Goal: Task Accomplishment & Management: Manage account settings

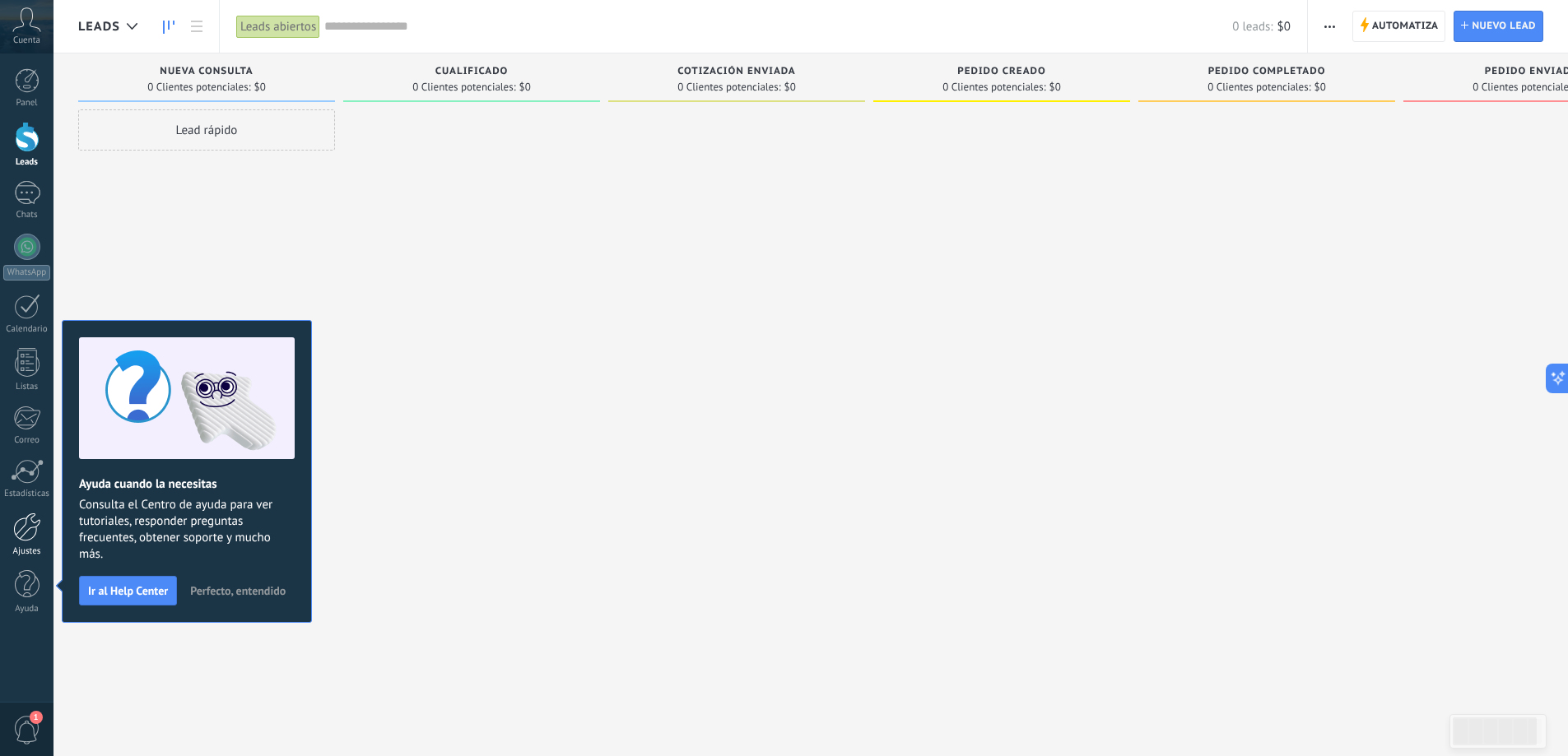
click at [17, 541] on div at bounding box center [27, 527] width 28 height 29
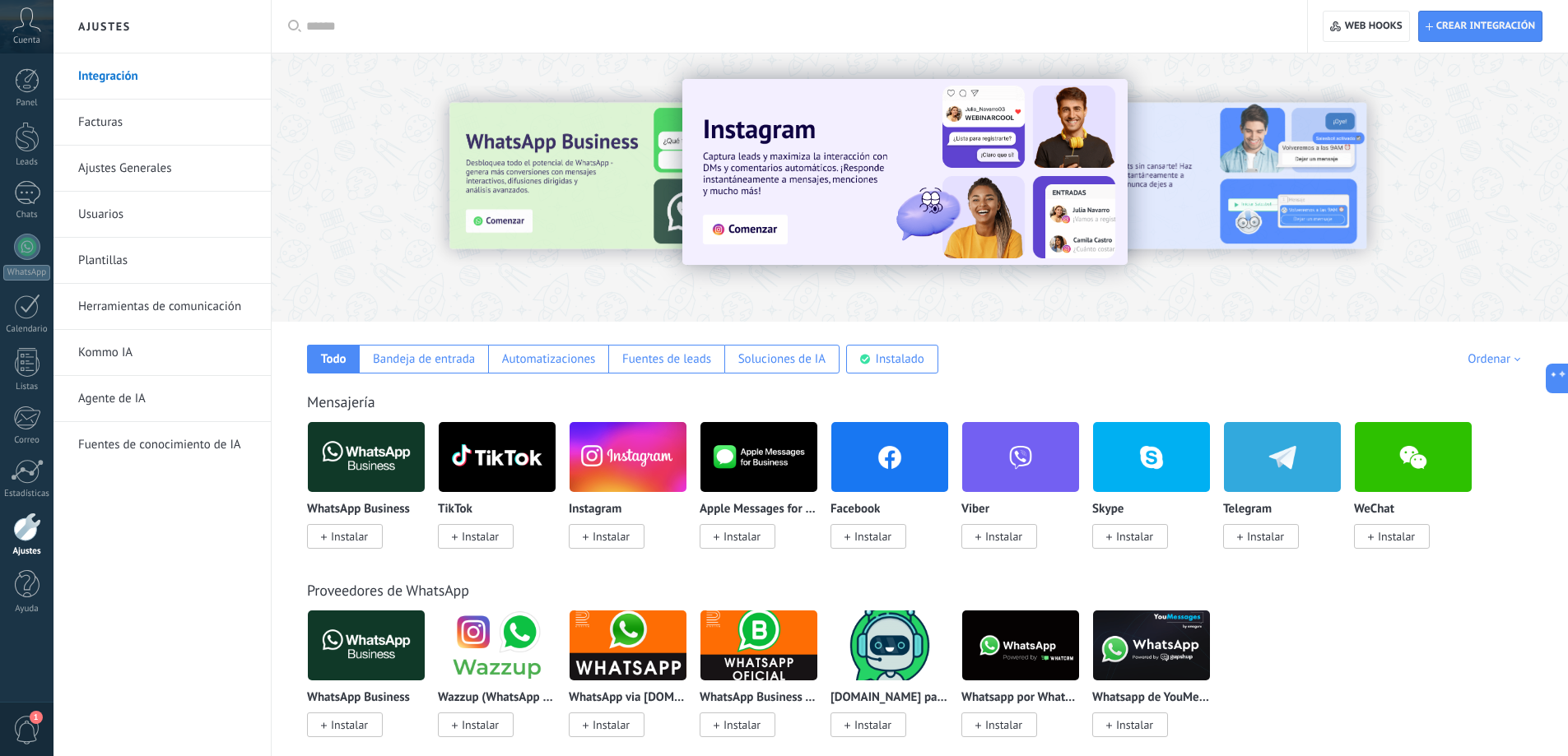
click at [19, 33] on div "Cuenta" at bounding box center [27, 27] width 53 height 53
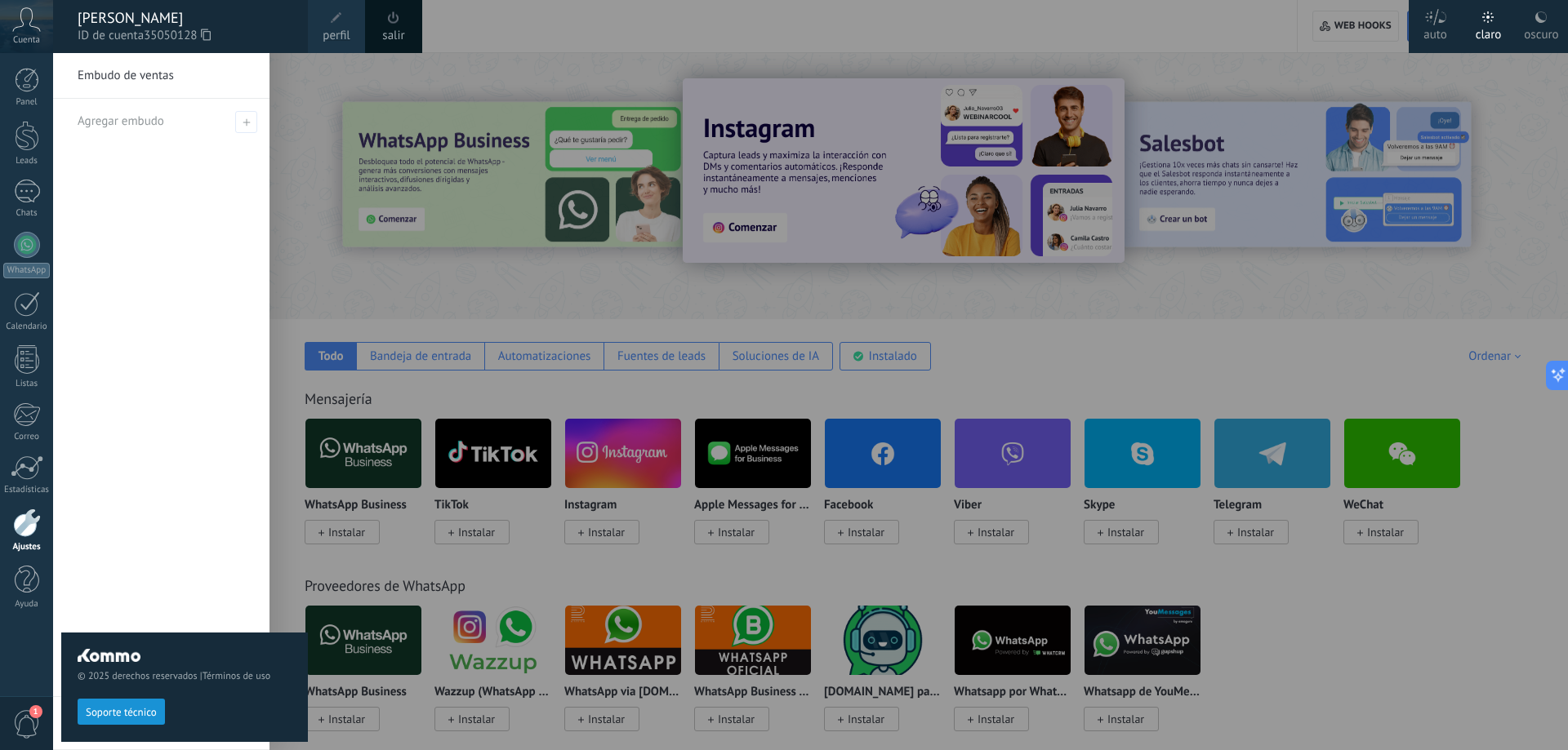
click at [1535, 24] on div "oscuro" at bounding box center [1541, 31] width 34 height 43
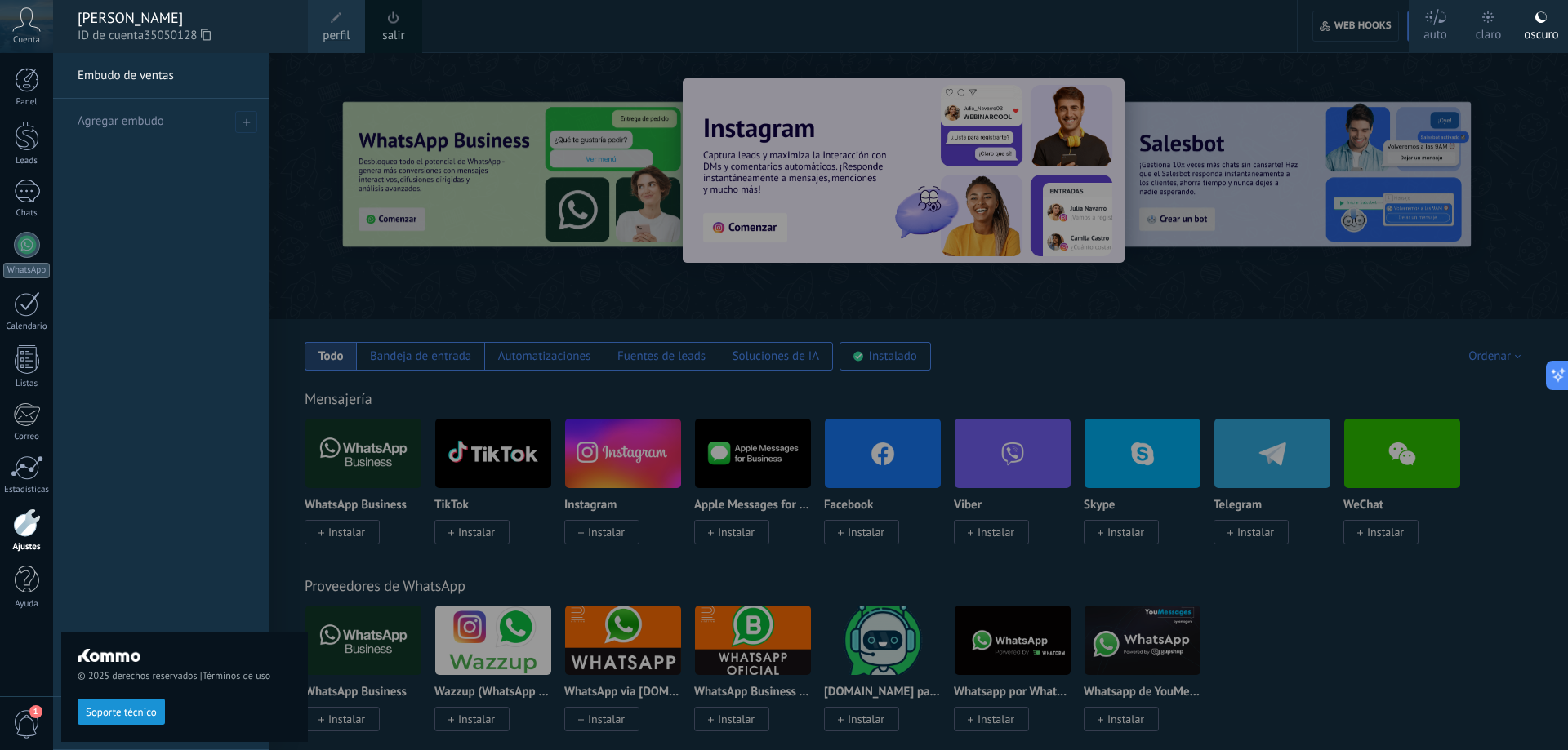
click at [1164, 65] on div at bounding box center [837, 375] width 1568 height 750
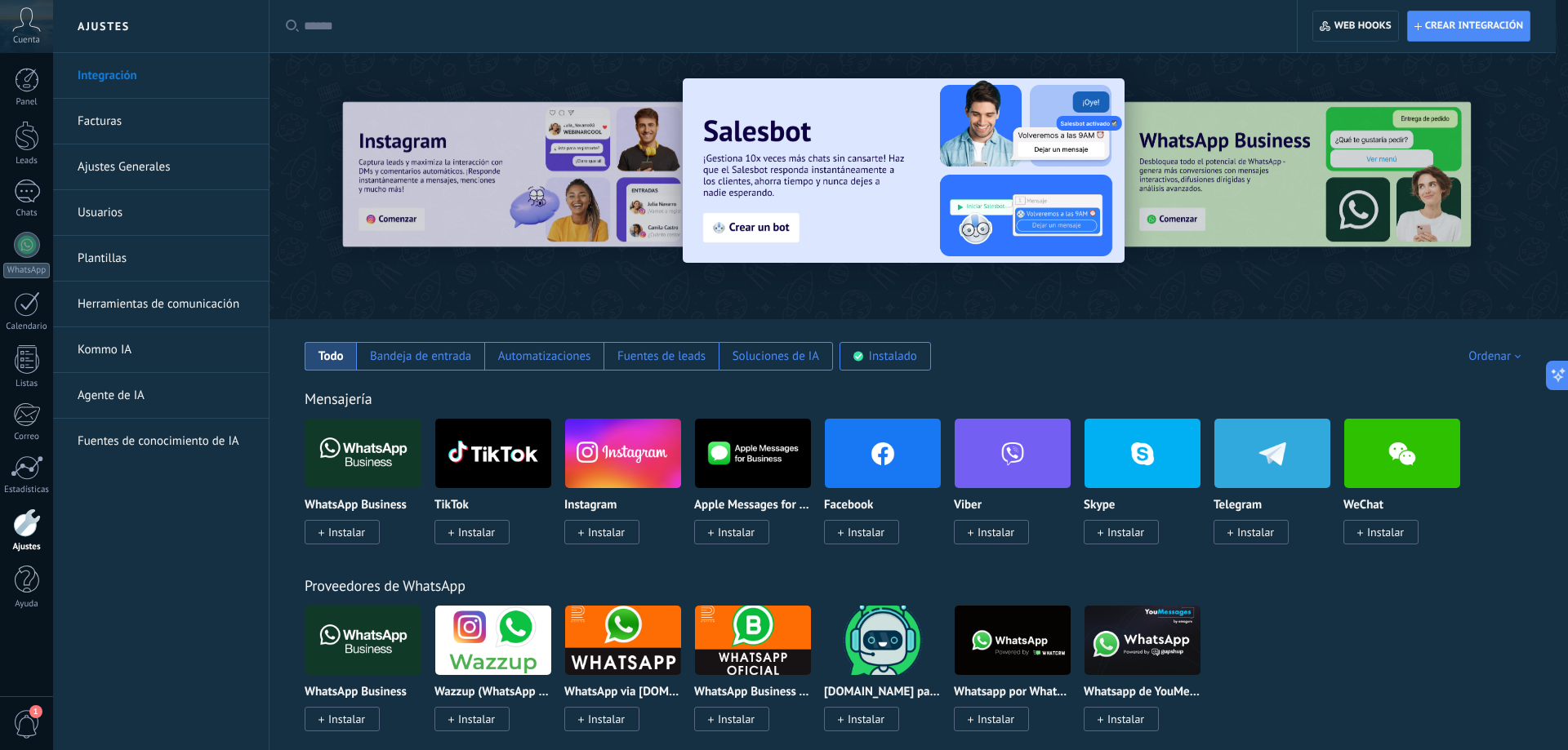
click at [354, 538] on span "Instalar" at bounding box center [346, 532] width 37 height 15
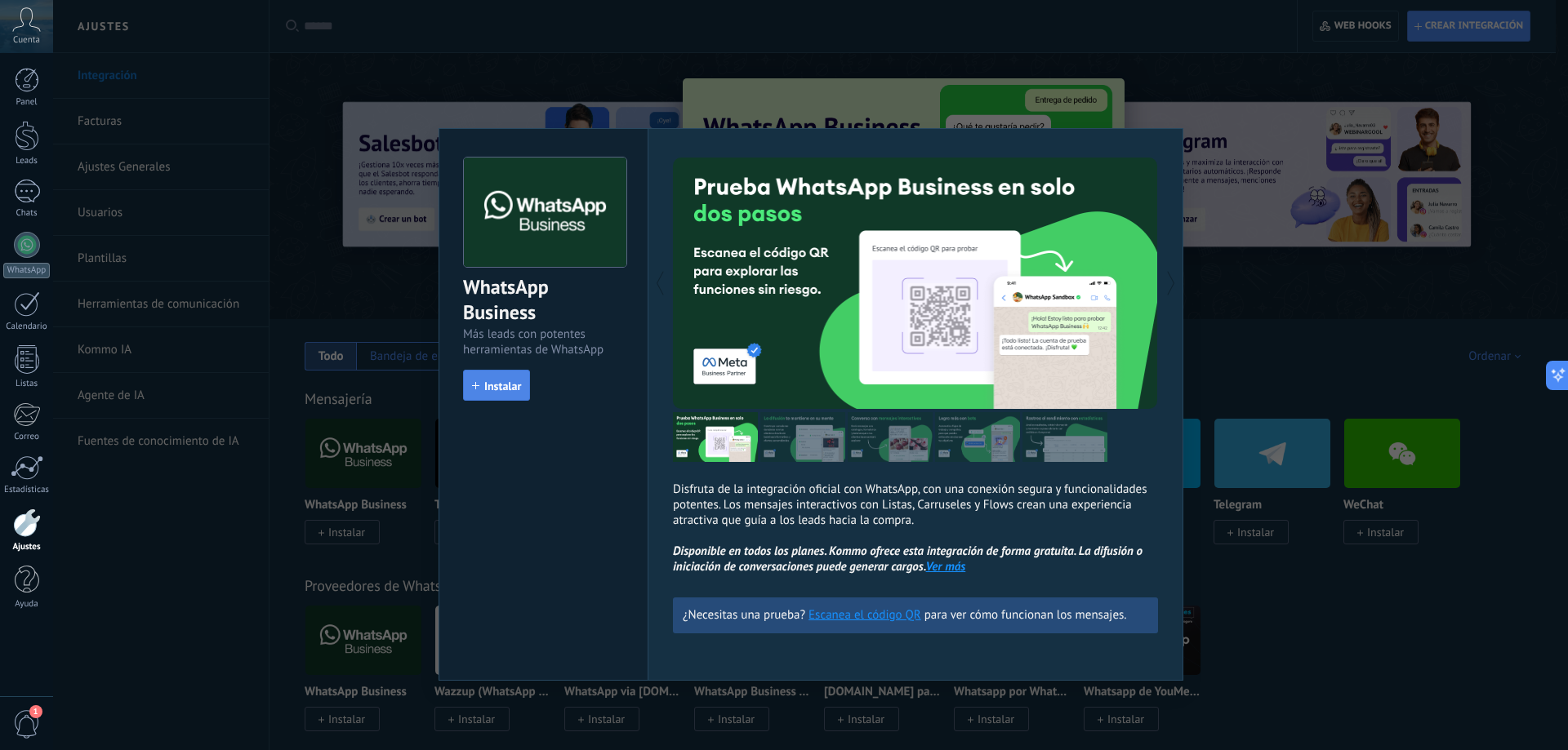
click at [496, 389] on span "Instalar" at bounding box center [502, 386] width 37 height 11
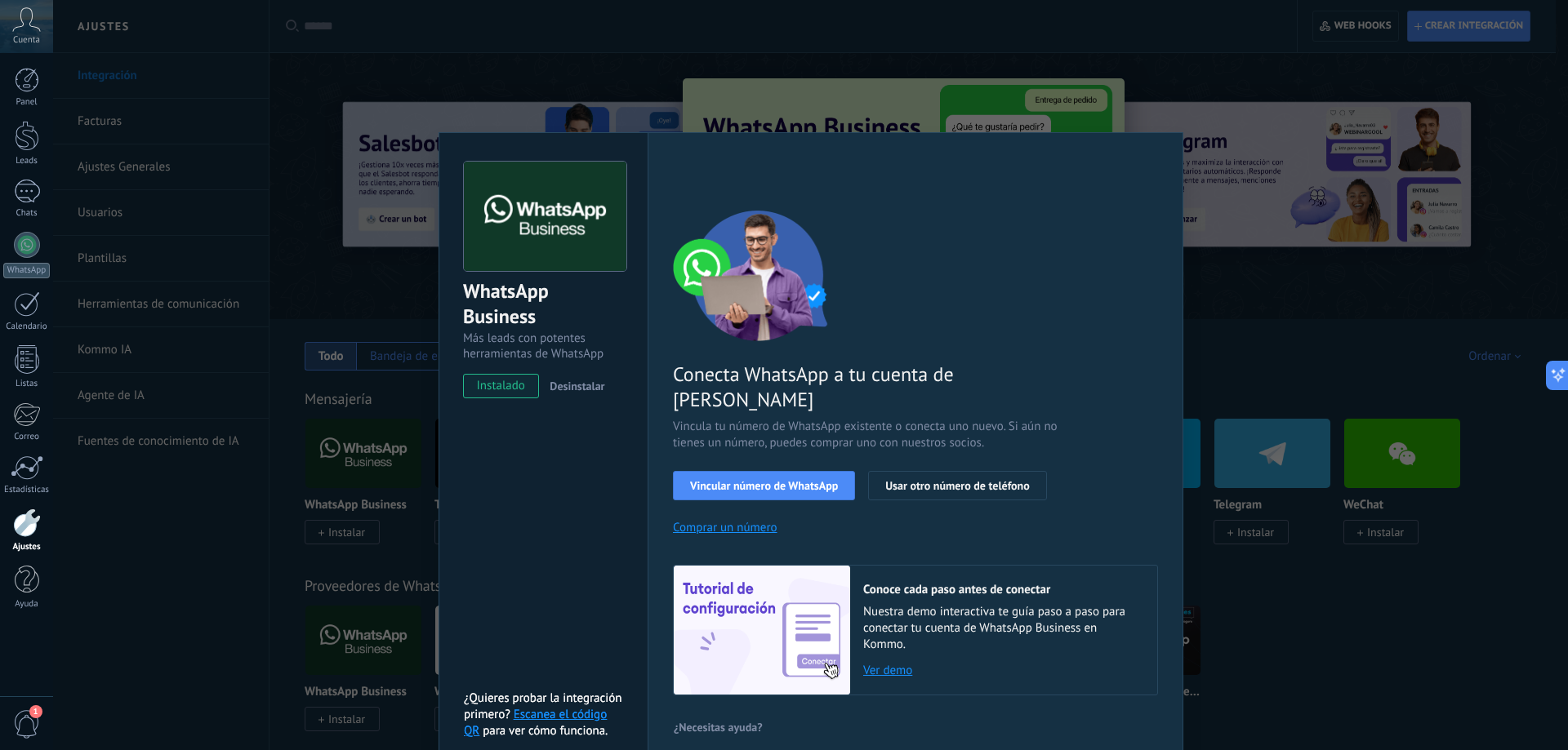
click at [234, 554] on div "WhatsApp Business Más leads con potentes herramientas de WhatsApp instalado Des…" at bounding box center [810, 375] width 1515 height 750
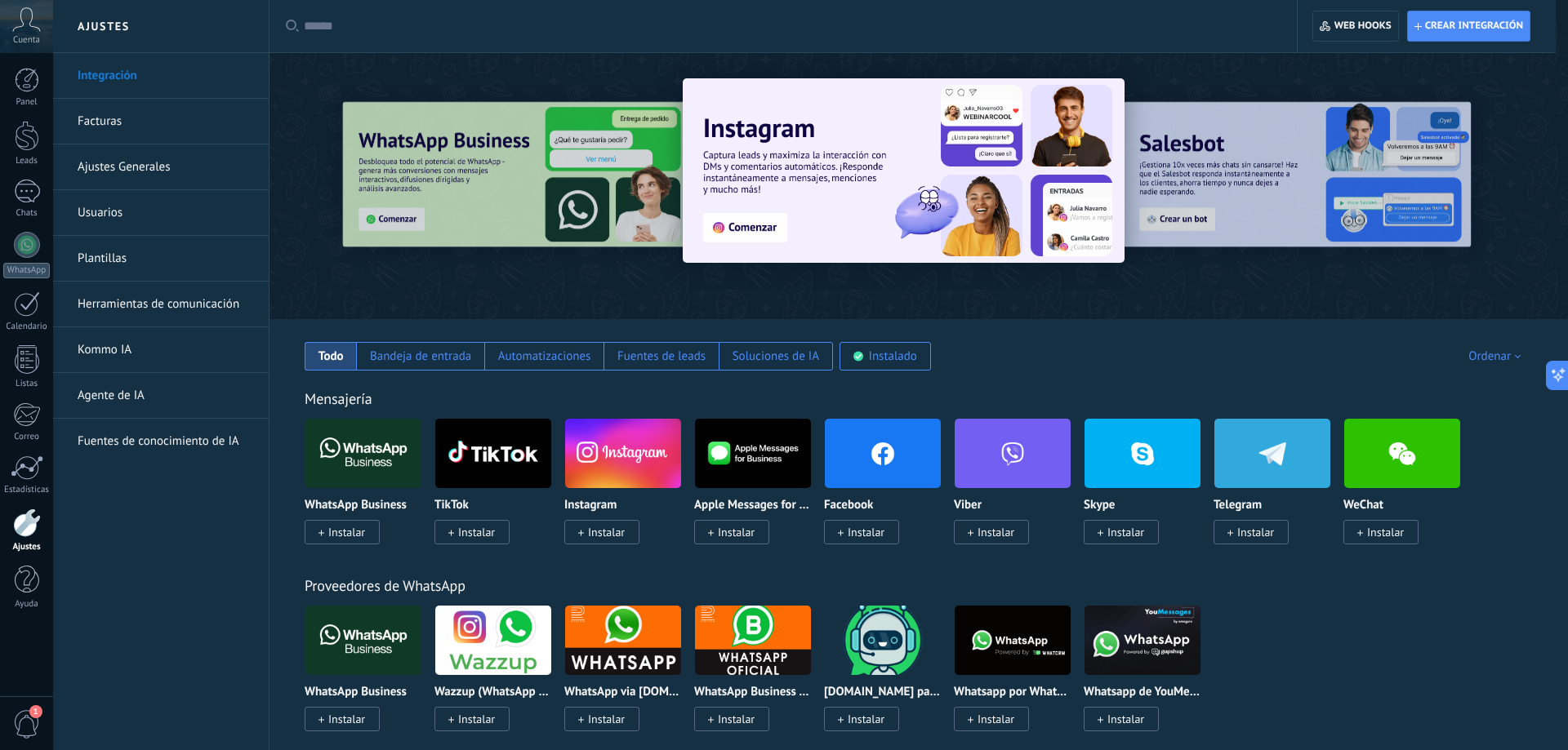
click at [116, 125] on link "Facturas" at bounding box center [165, 121] width 175 height 45
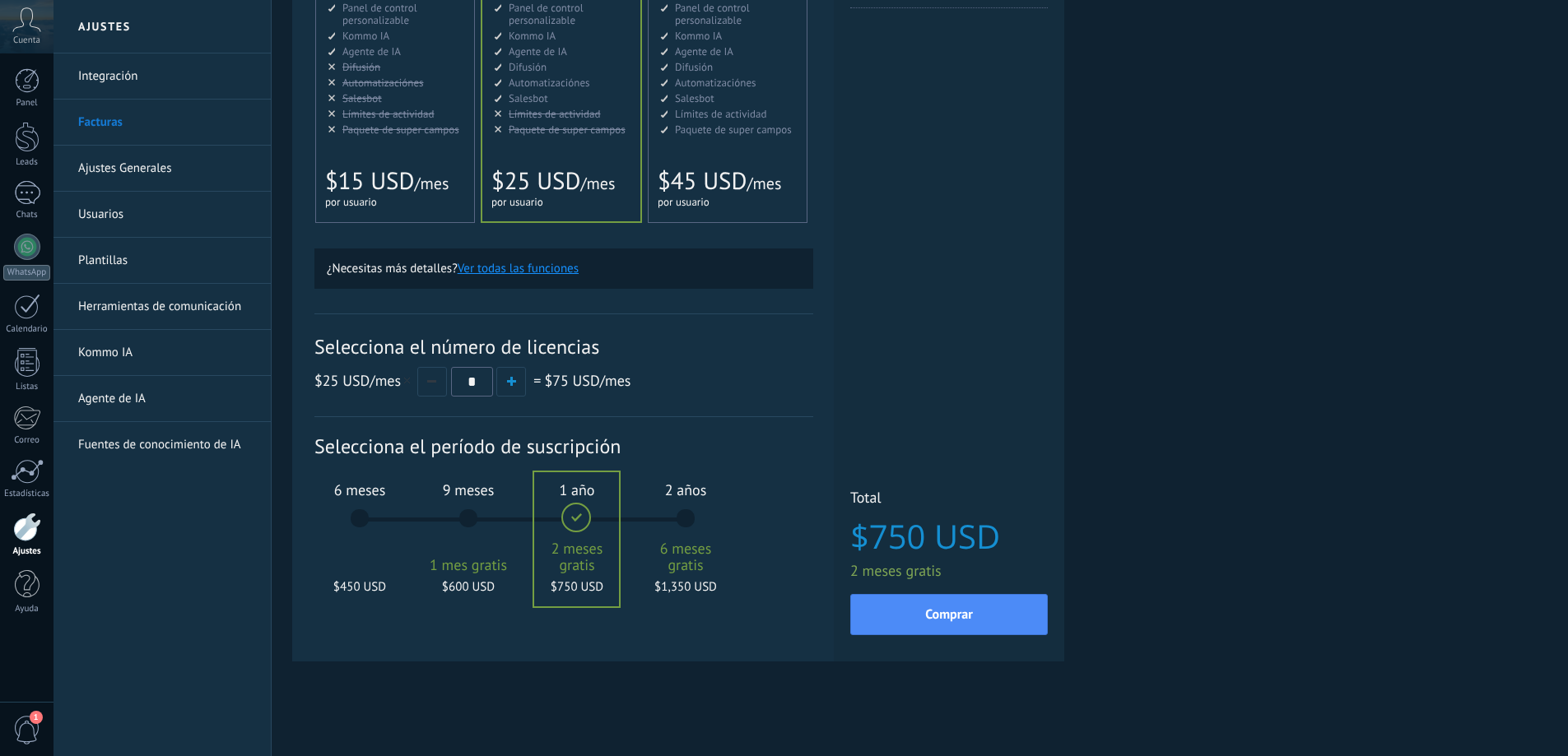
click at [479, 512] on div "9 meses 1 mes gratis $600 USD" at bounding box center [467, 526] width 89 height 116
click at [428, 386] on button "button" at bounding box center [431, 381] width 30 height 30
click at [428, 387] on button "button" at bounding box center [431, 381] width 30 height 30
click at [505, 381] on button "button" at bounding box center [510, 381] width 30 height 30
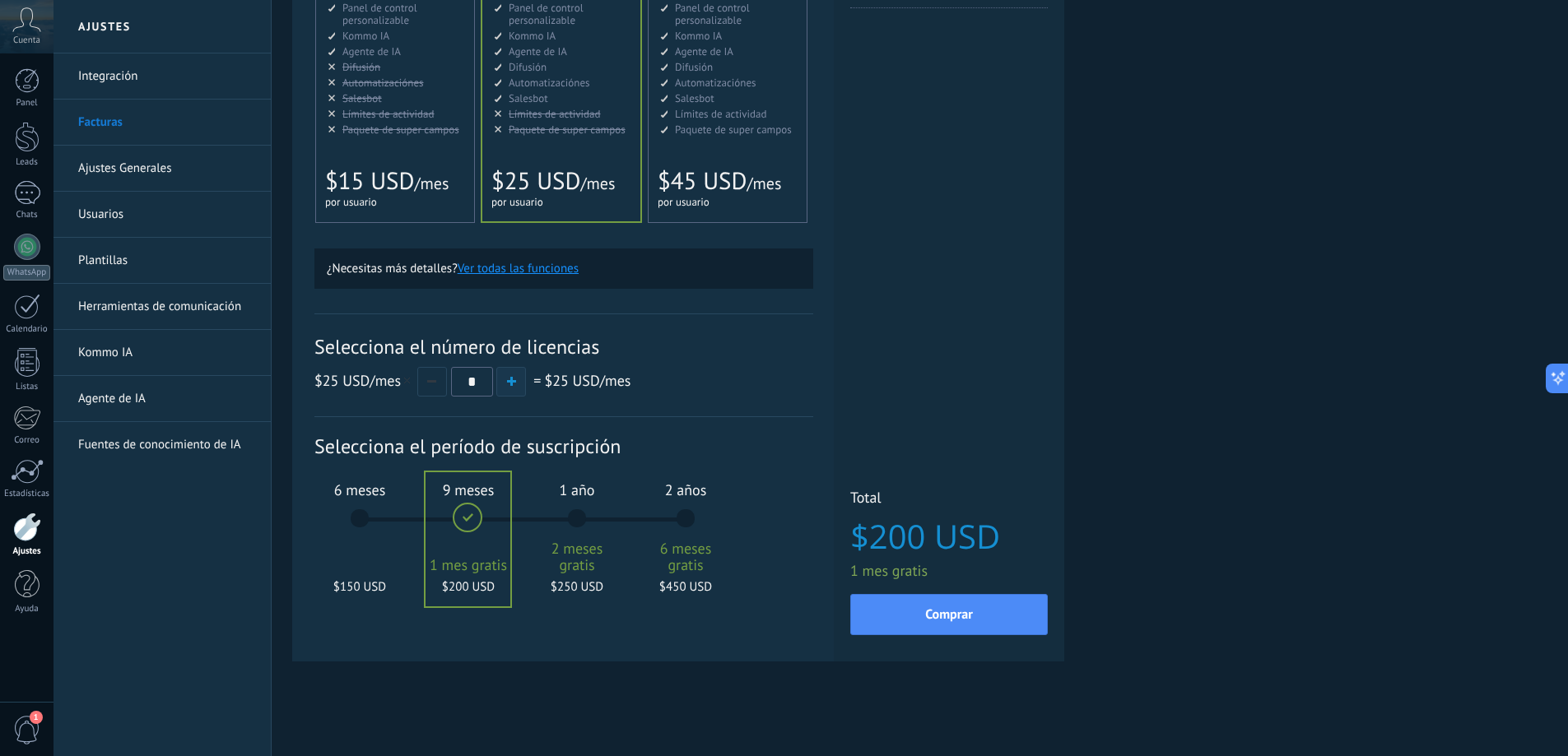
type input "*"
click at [944, 602] on button "Comprar" at bounding box center [948, 614] width 197 height 41
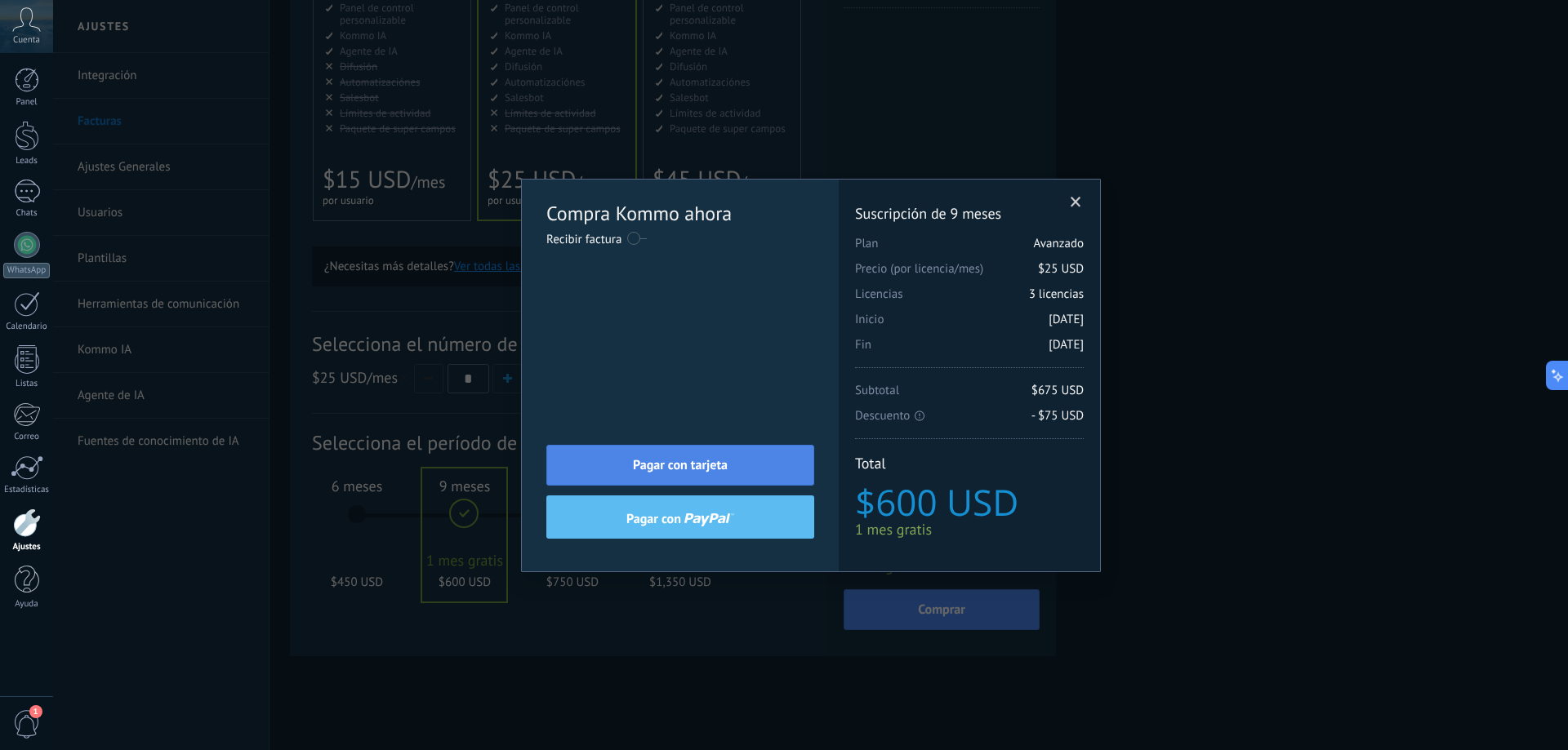
click at [667, 462] on span "Pagar con tarjeta" at bounding box center [680, 465] width 95 height 11
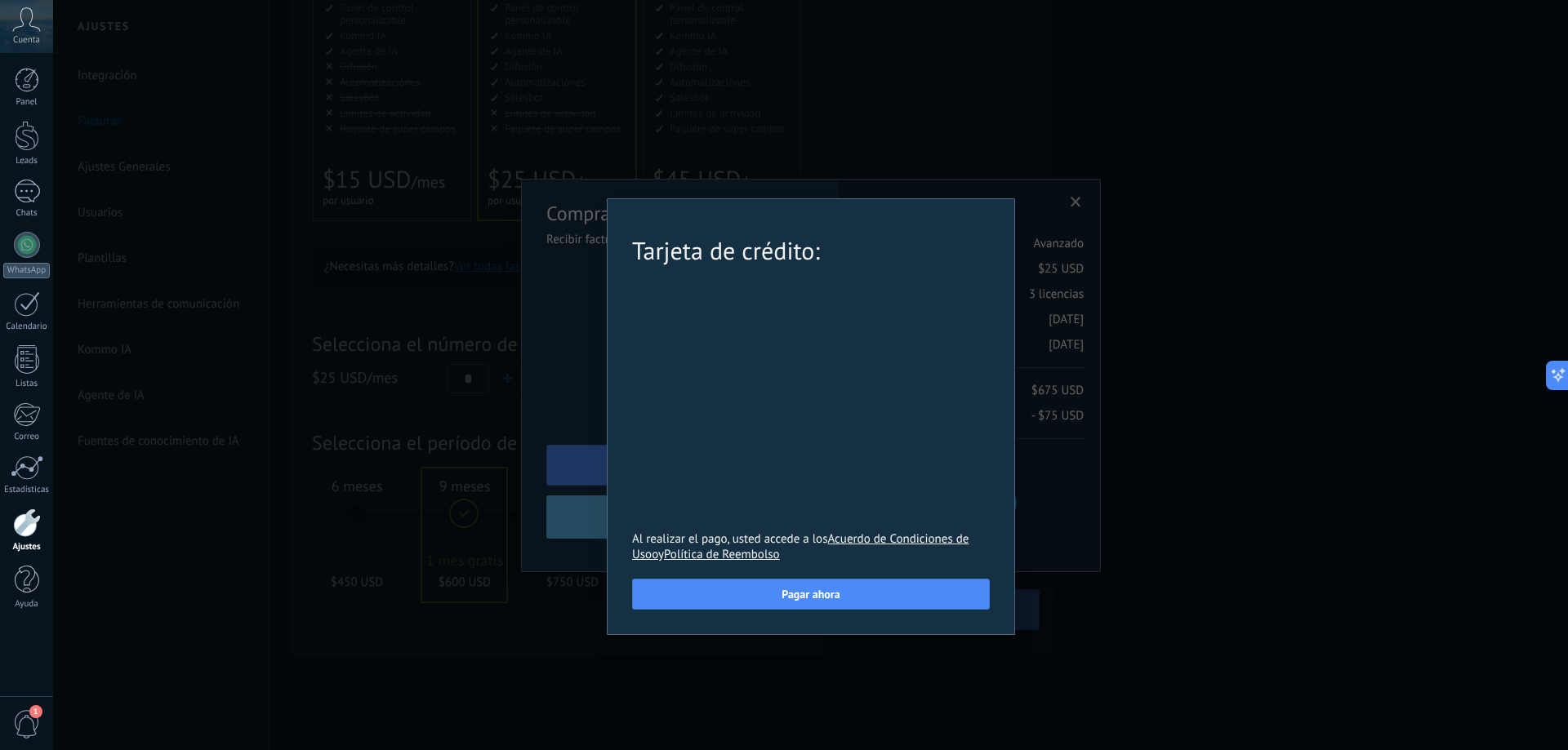
click at [1225, 324] on div "Tarjeta de crédito: Al realizar el pago, usted accede a los Acuerdo de Condicio…" at bounding box center [810, 375] width 1515 height 750
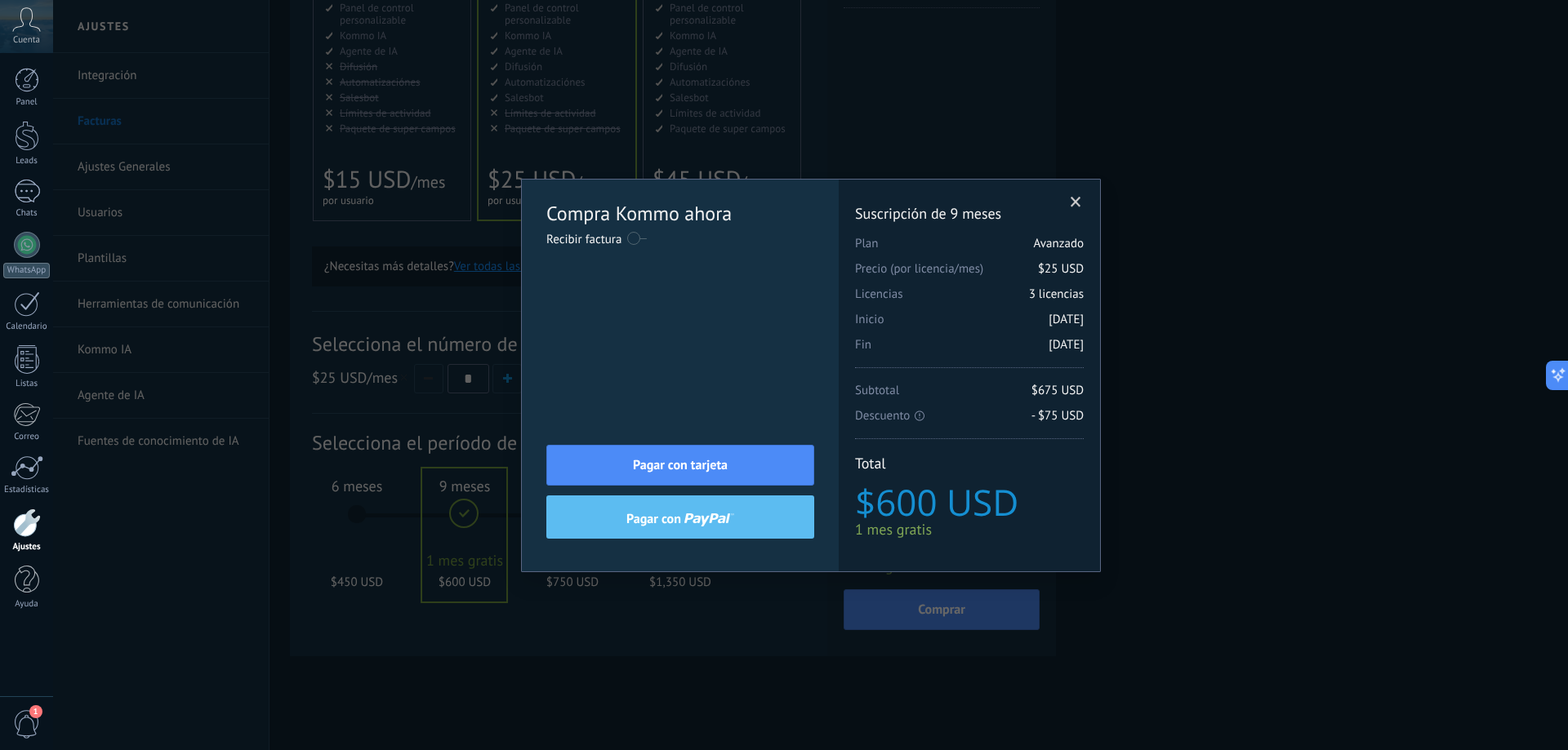
click at [1072, 199] on span at bounding box center [1075, 202] width 10 height 11
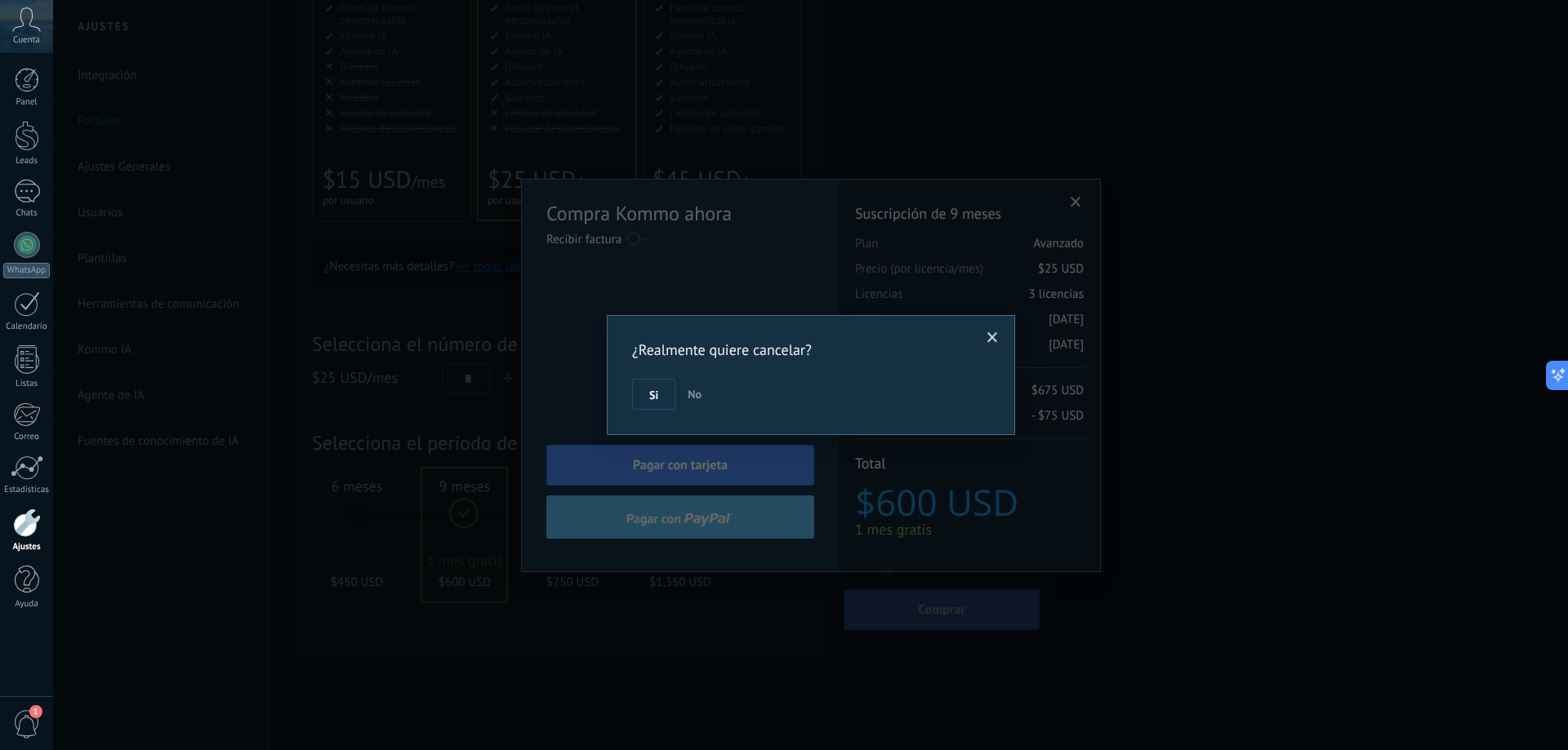
click at [658, 391] on span "Si" at bounding box center [653, 395] width 9 height 11
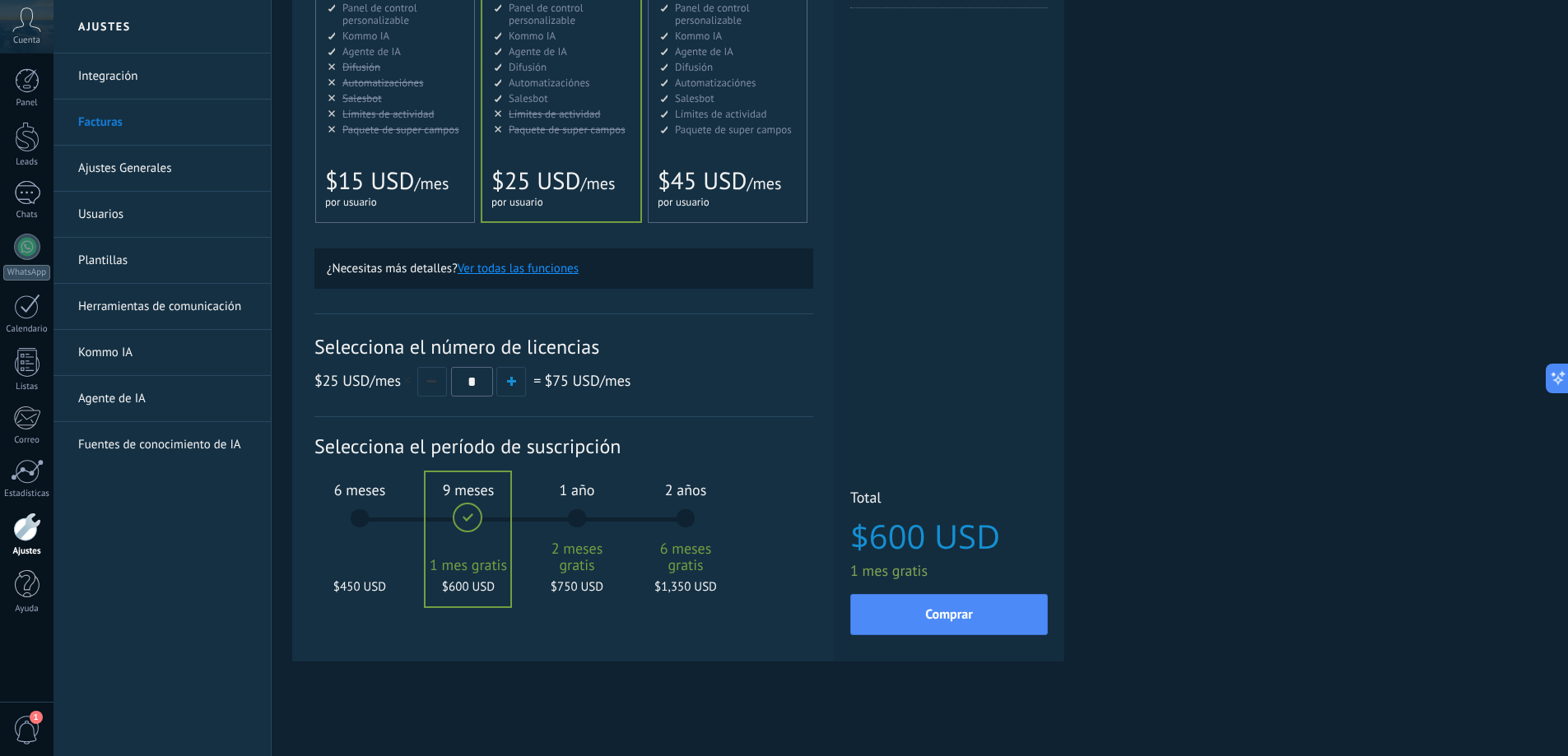
click at [16, 26] on icon at bounding box center [27, 20] width 29 height 25
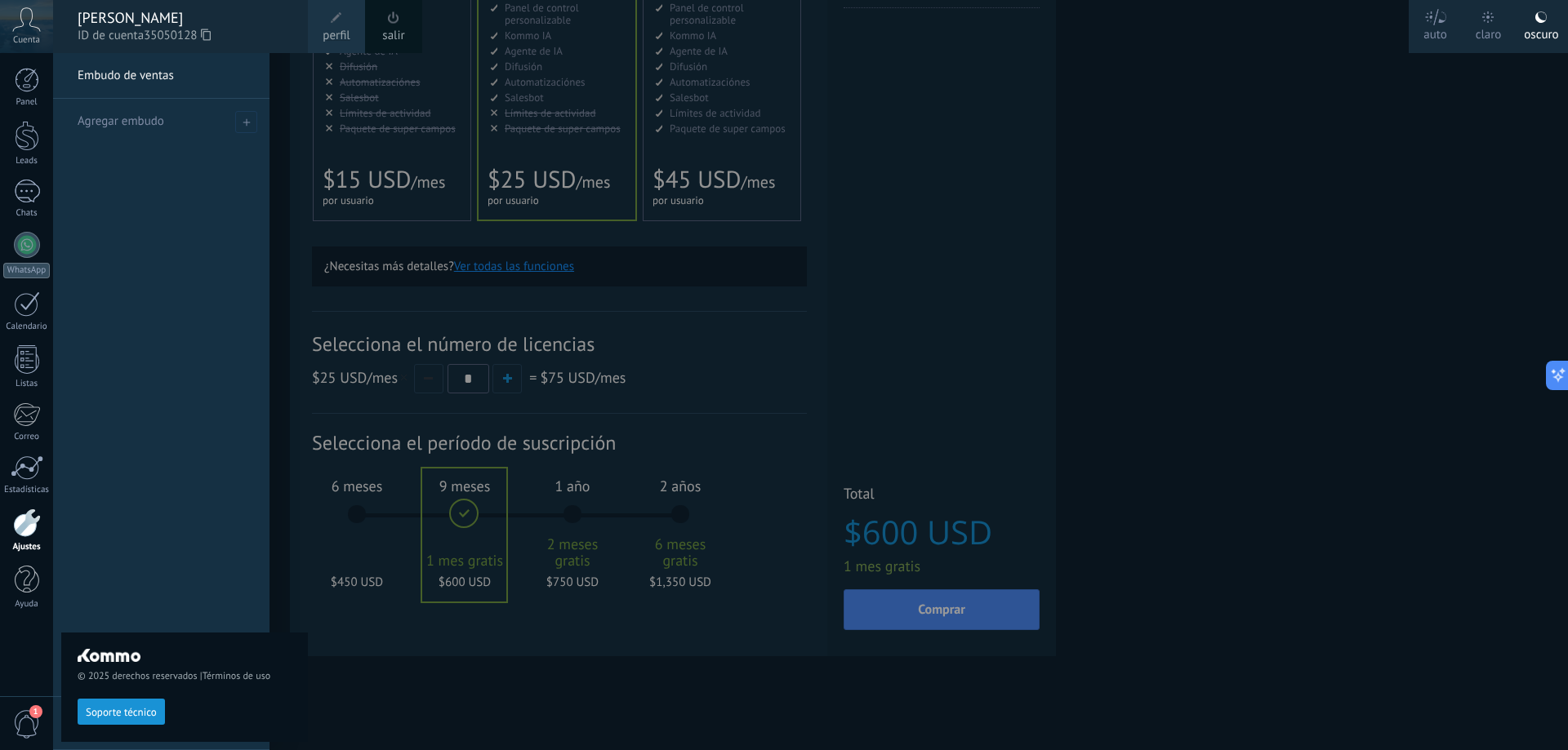
click at [349, 36] on span "perfil" at bounding box center [336, 35] width 26 height 18
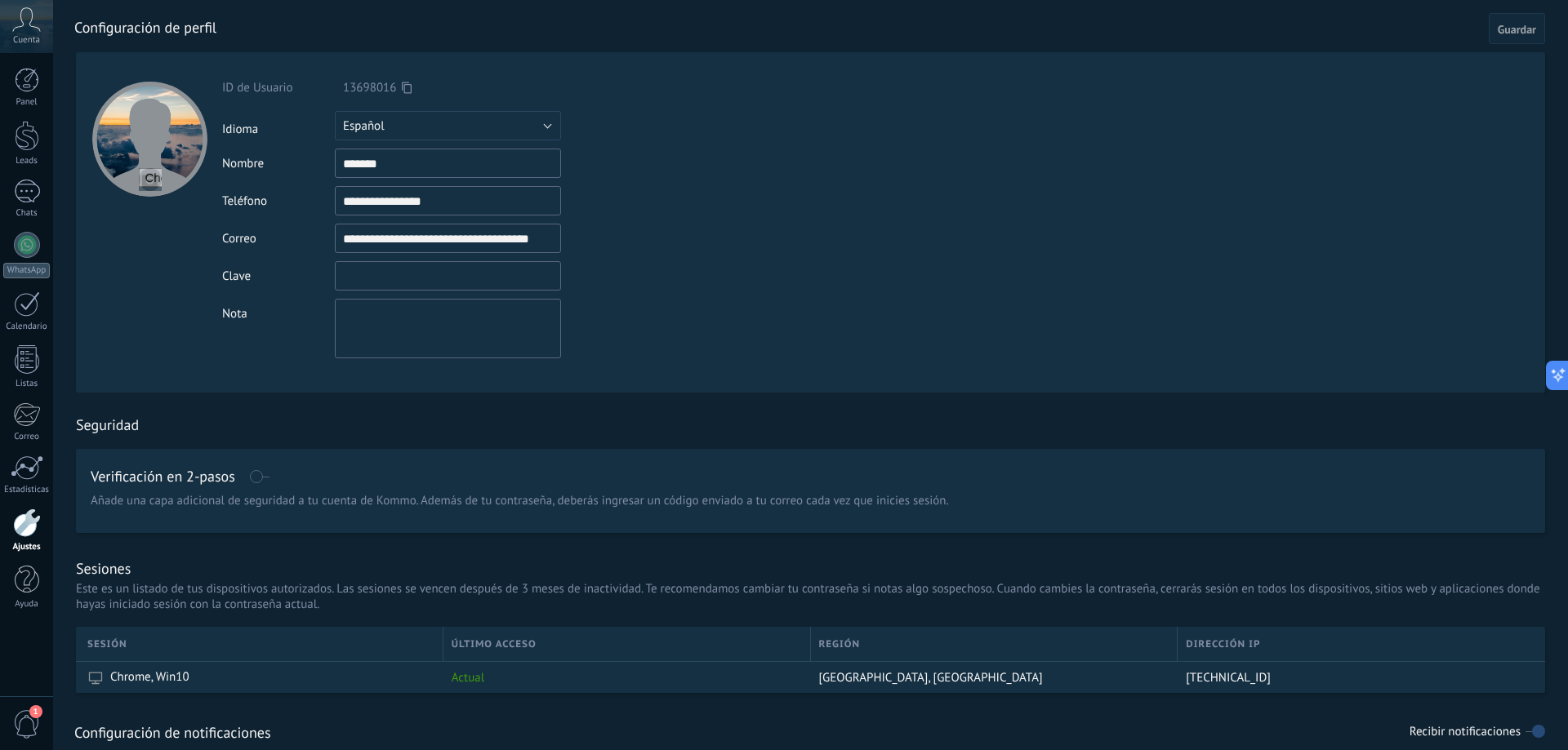
click at [419, 281] on input "textbox" at bounding box center [448, 275] width 226 height 29
click at [425, 237] on input "**********" at bounding box center [448, 237] width 226 height 29
click at [772, 232] on form "**********" at bounding box center [810, 222] width 1469 height 340
click at [521, 239] on input "**********" at bounding box center [448, 237] width 226 height 29
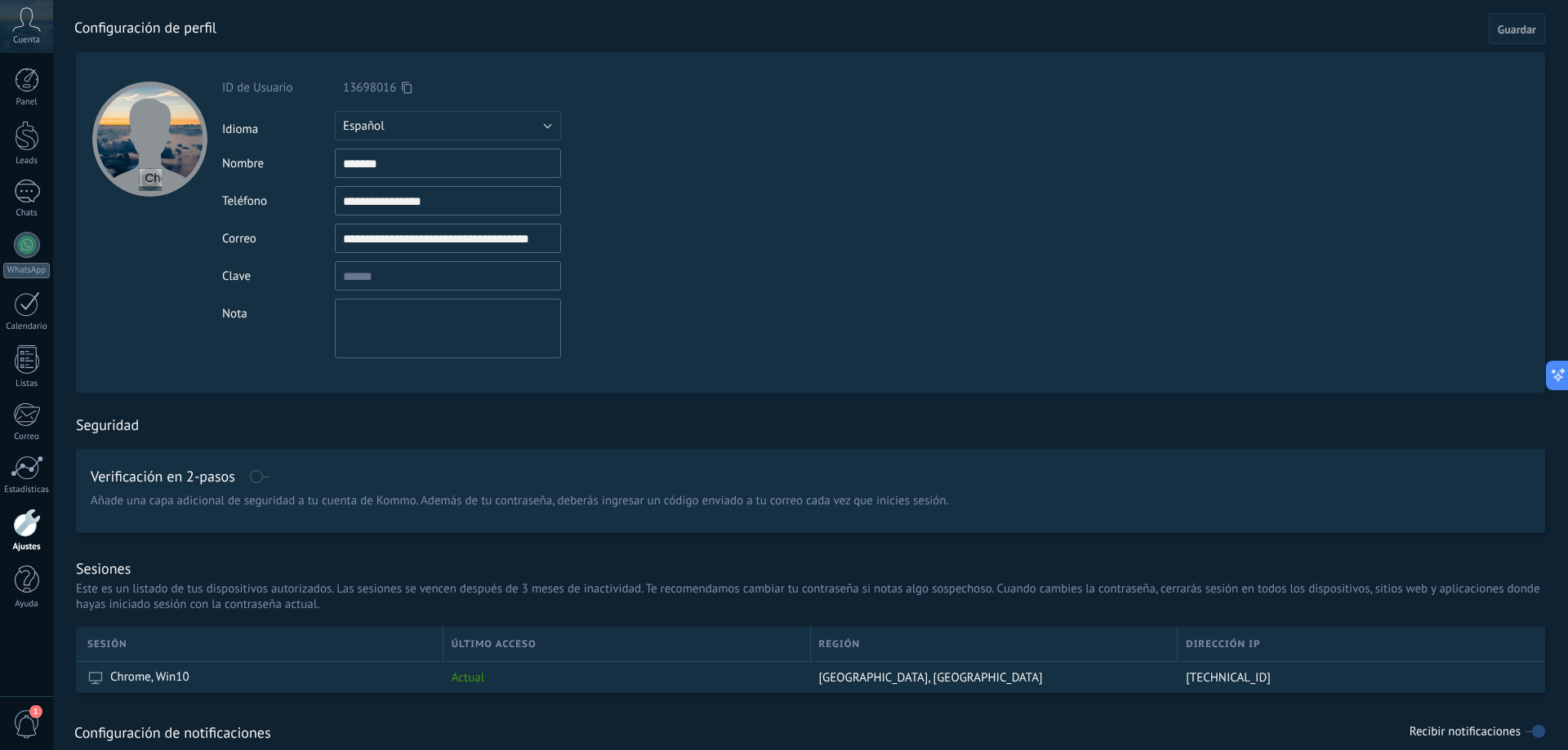
click at [521, 239] on input "**********" at bounding box center [448, 237] width 226 height 29
drag, startPoint x: 722, startPoint y: 182, endPoint x: 502, endPoint y: 126, distance: 227.0
click at [721, 182] on div "**********" at bounding box center [485, 219] width 527 height 278
click at [455, 237] on input "**********" at bounding box center [448, 237] width 226 height 29
click at [455, 236] on input "**********" at bounding box center [448, 237] width 226 height 29
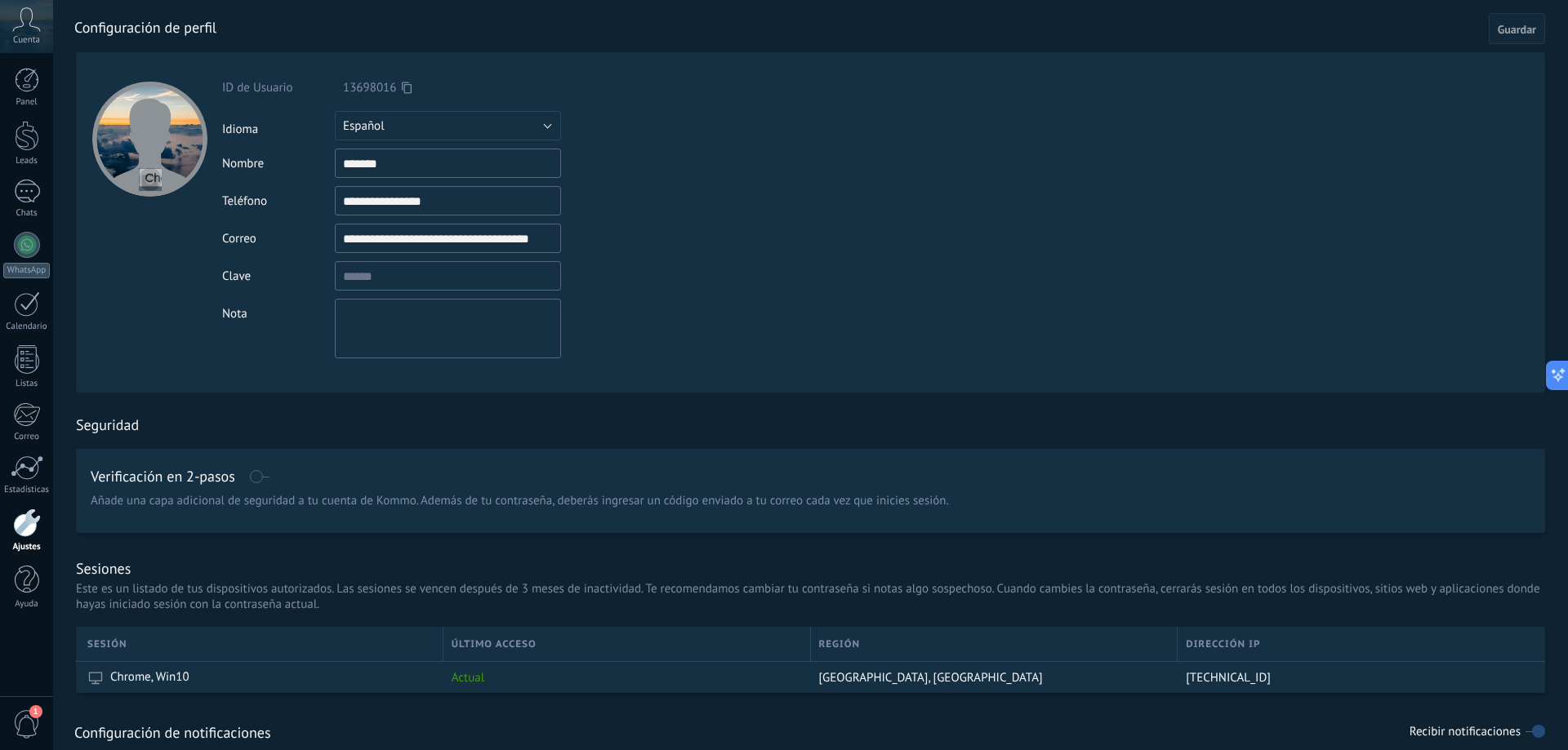
click at [455, 238] on input "**********" at bounding box center [448, 237] width 226 height 29
click at [30, 40] on span "Cuenta" at bounding box center [26, 40] width 26 height 10
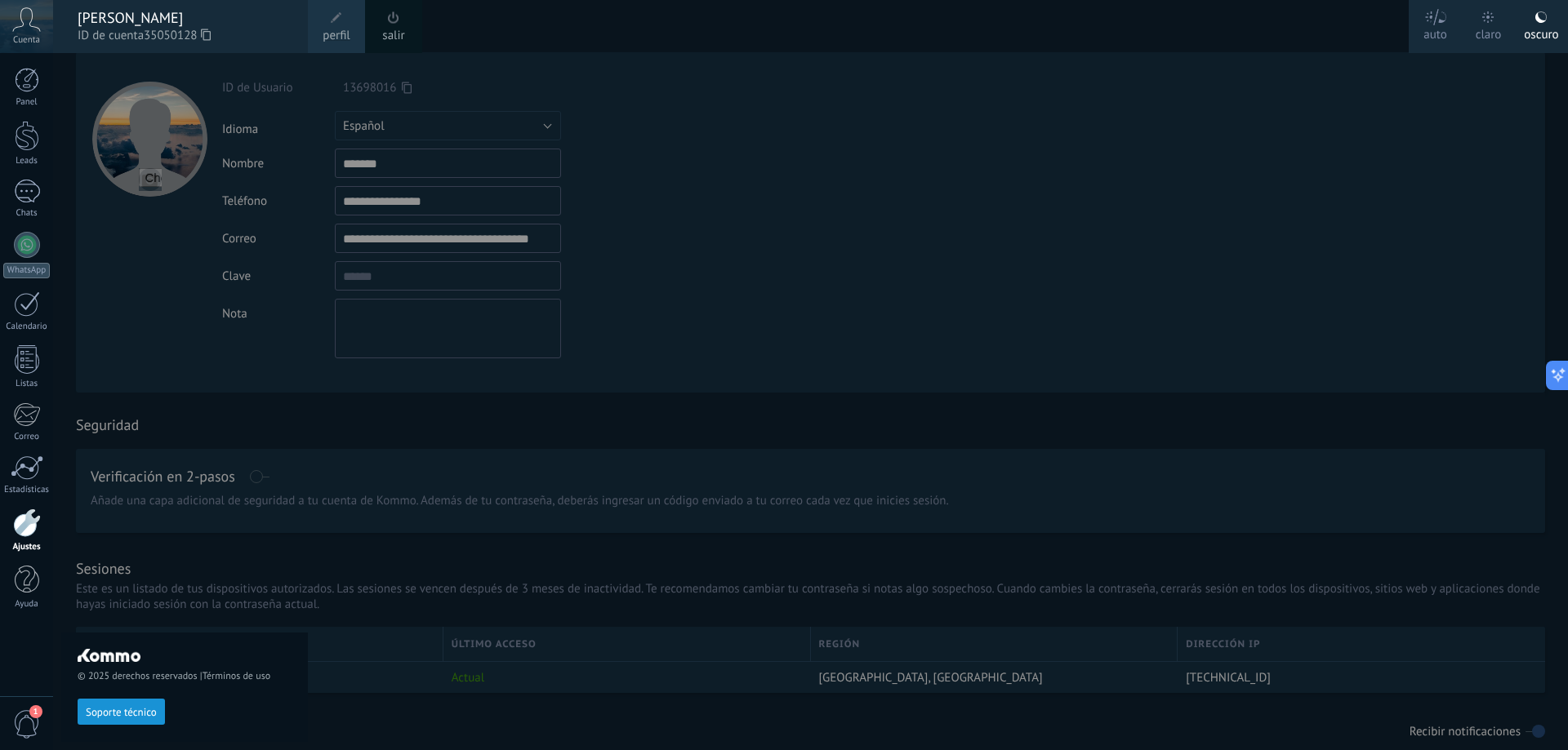
drag, startPoint x: 913, startPoint y: 197, endPoint x: 244, endPoint y: 234, distance: 670.0
click at [896, 200] on div at bounding box center [837, 375] width 1568 height 750
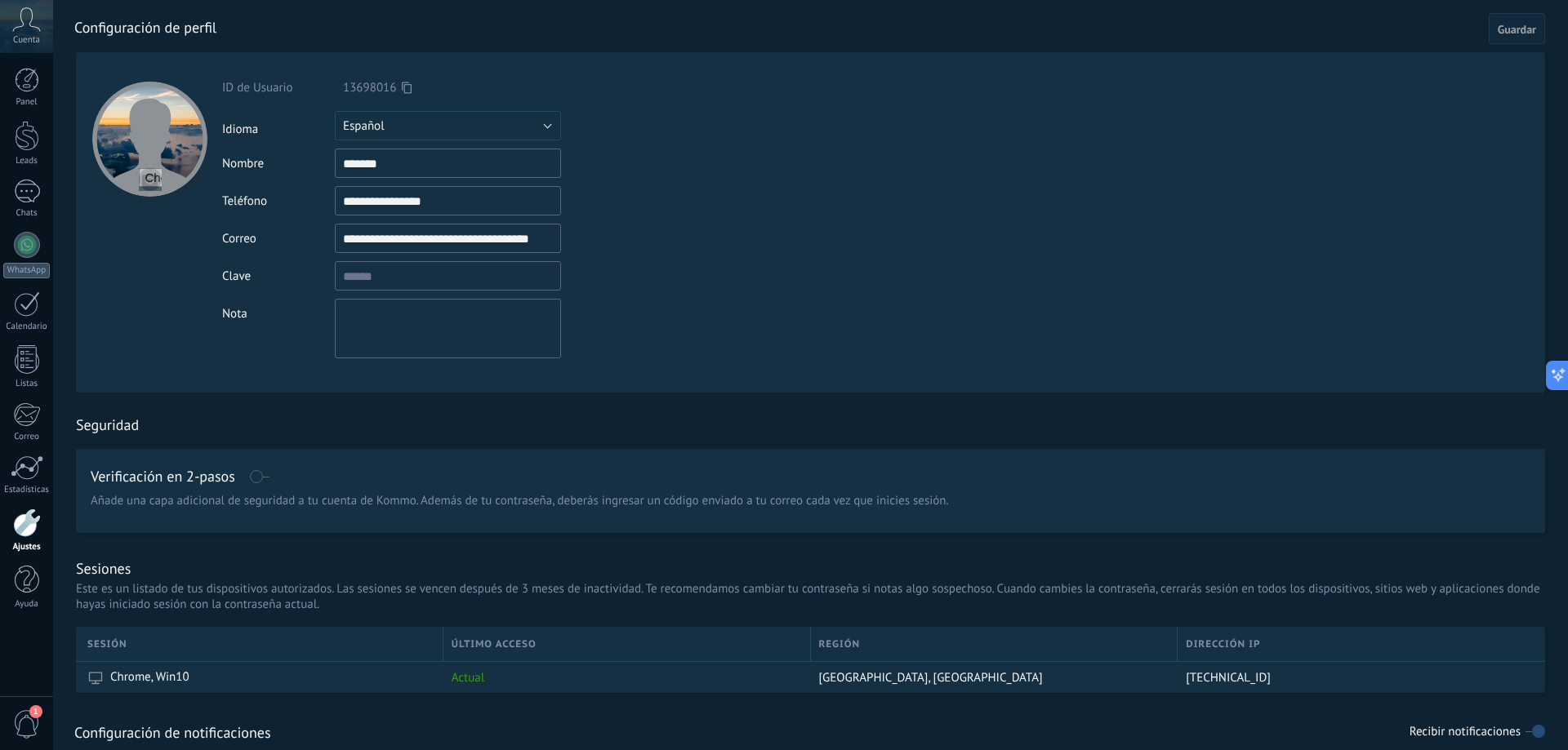
click at [23, 527] on div at bounding box center [26, 523] width 27 height 28
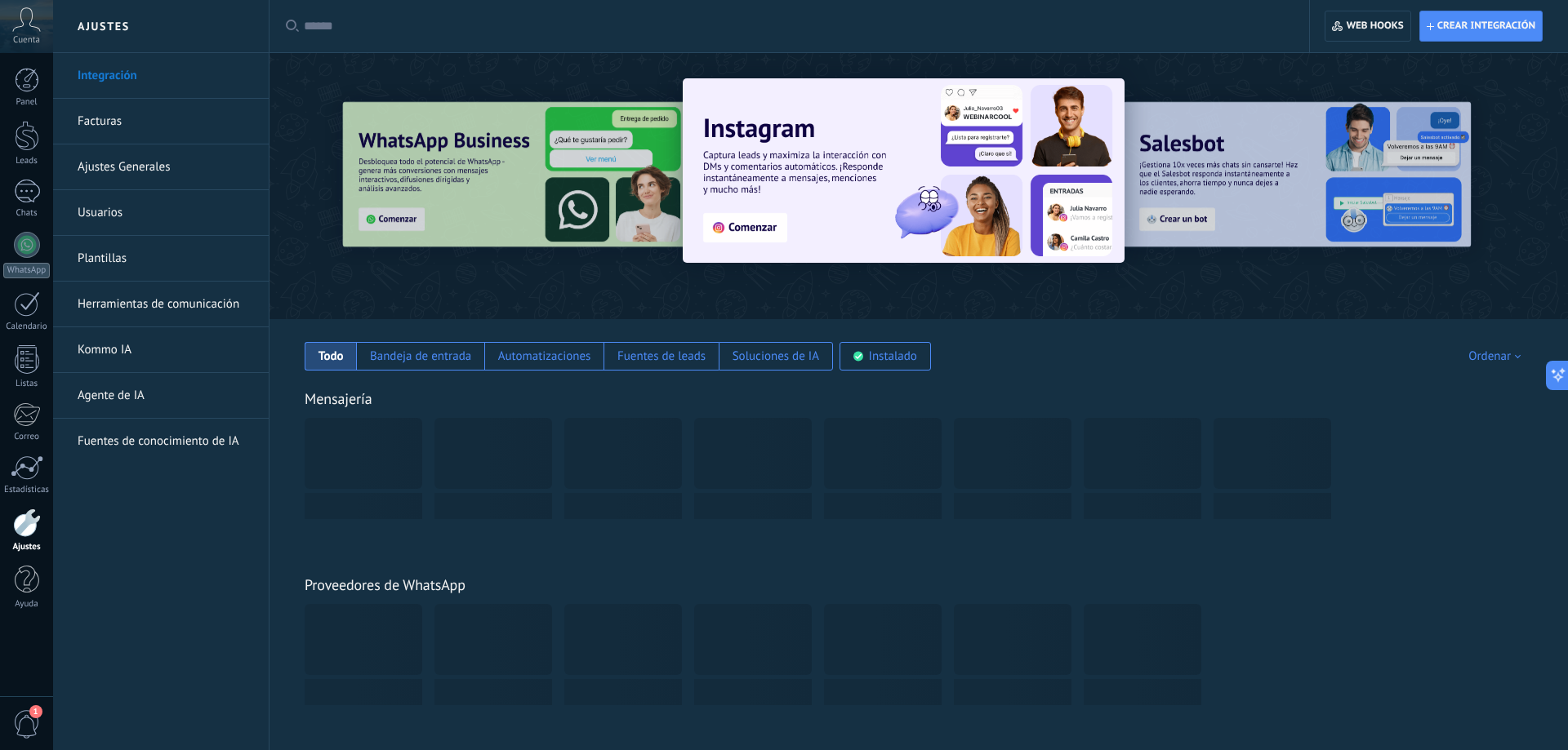
click at [30, 24] on icon at bounding box center [26, 20] width 28 height 25
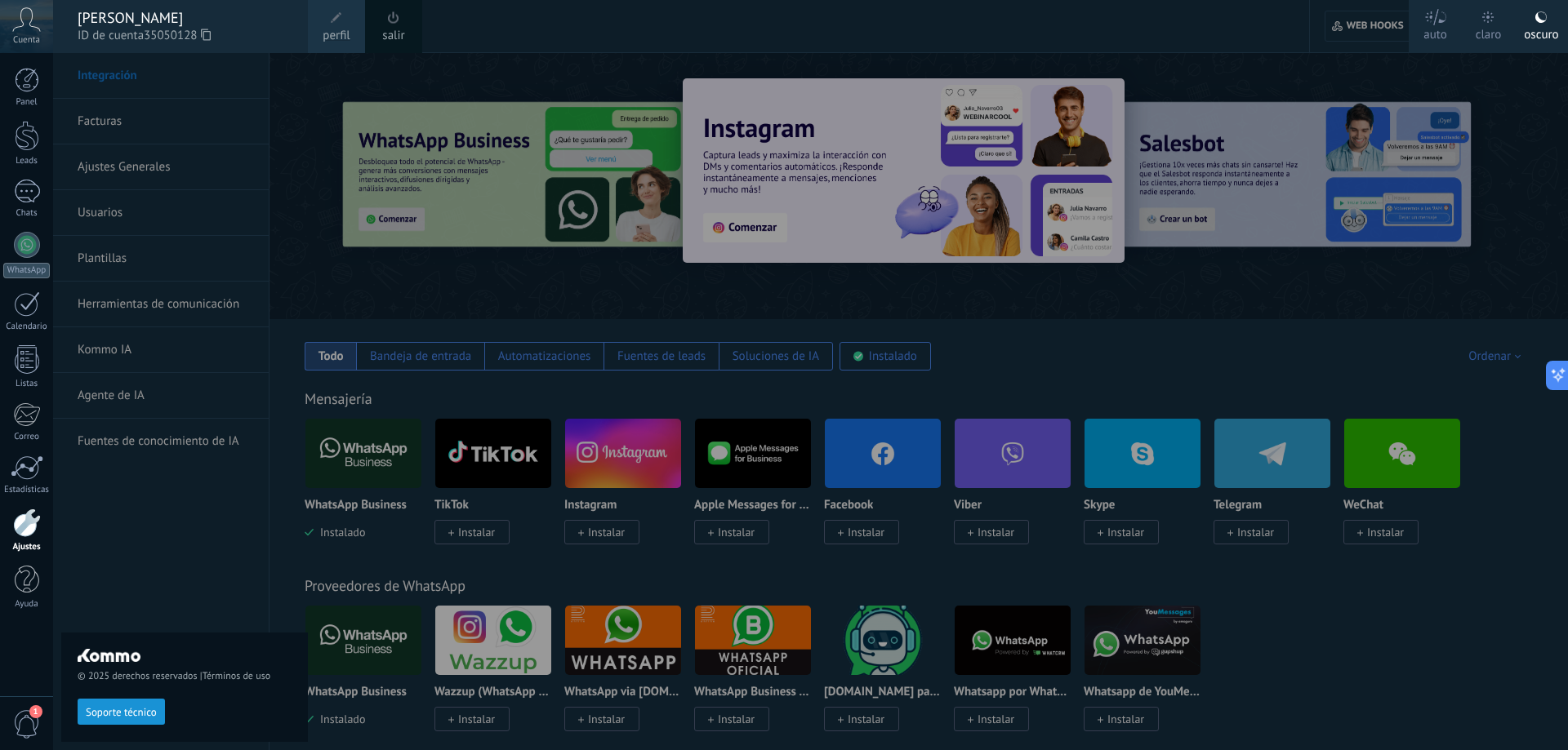
click at [98, 116] on div "© 2025 derechos reservados | Términos de uso Soporte técnico" at bounding box center [185, 401] width 247 height 697
click at [97, 121] on div "© 2025 derechos reservados | Términos de uso Soporte técnico" at bounding box center [185, 401] width 247 height 697
click at [124, 123] on div "© 2025 derechos reservados | Términos de uso Soporte técnico" at bounding box center [185, 401] width 247 height 697
drag, startPoint x: 455, startPoint y: 66, endPoint x: 408, endPoint y: 88, distance: 51.9
click at [455, 67] on div at bounding box center [837, 375] width 1568 height 750
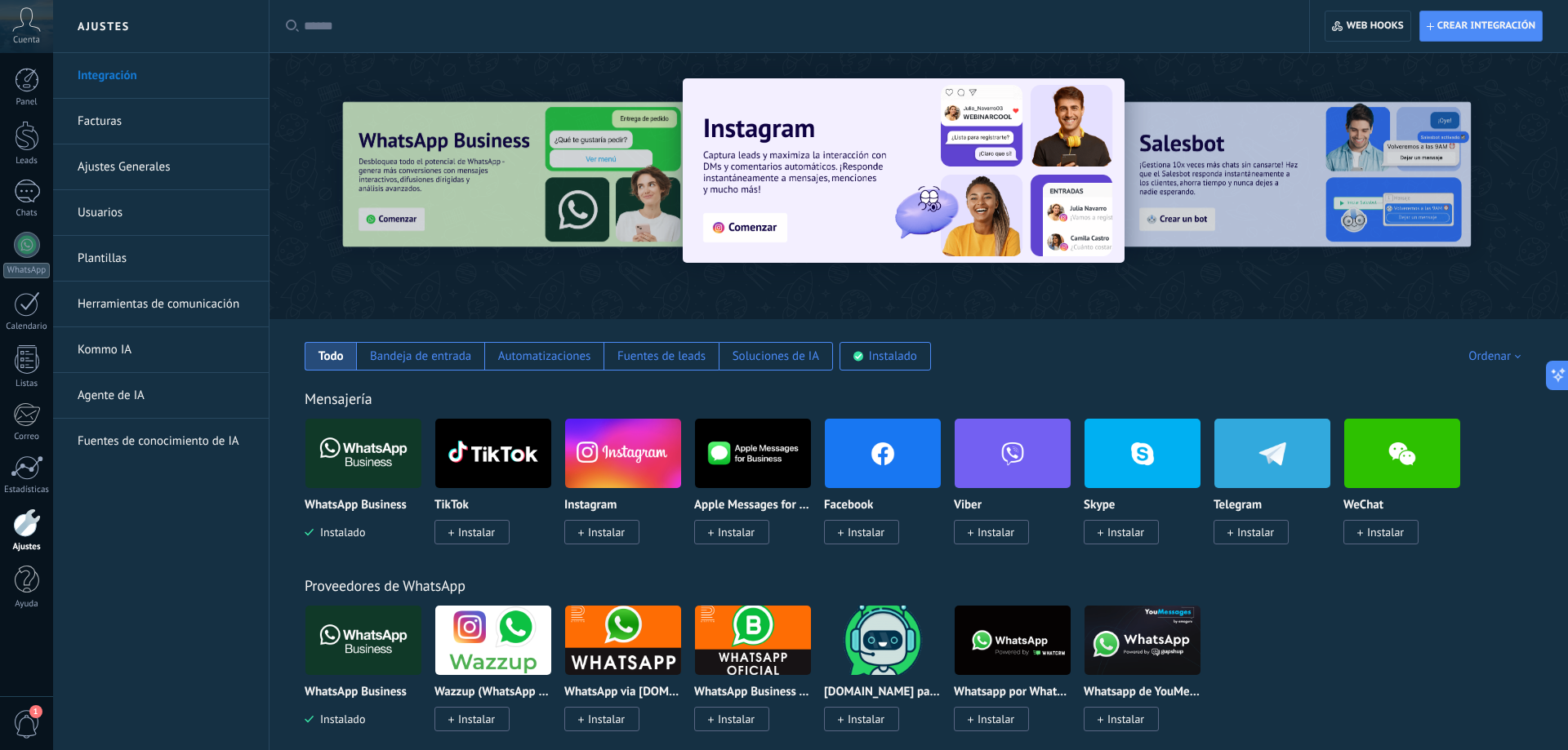
click at [132, 122] on link "Facturas" at bounding box center [165, 121] width 175 height 45
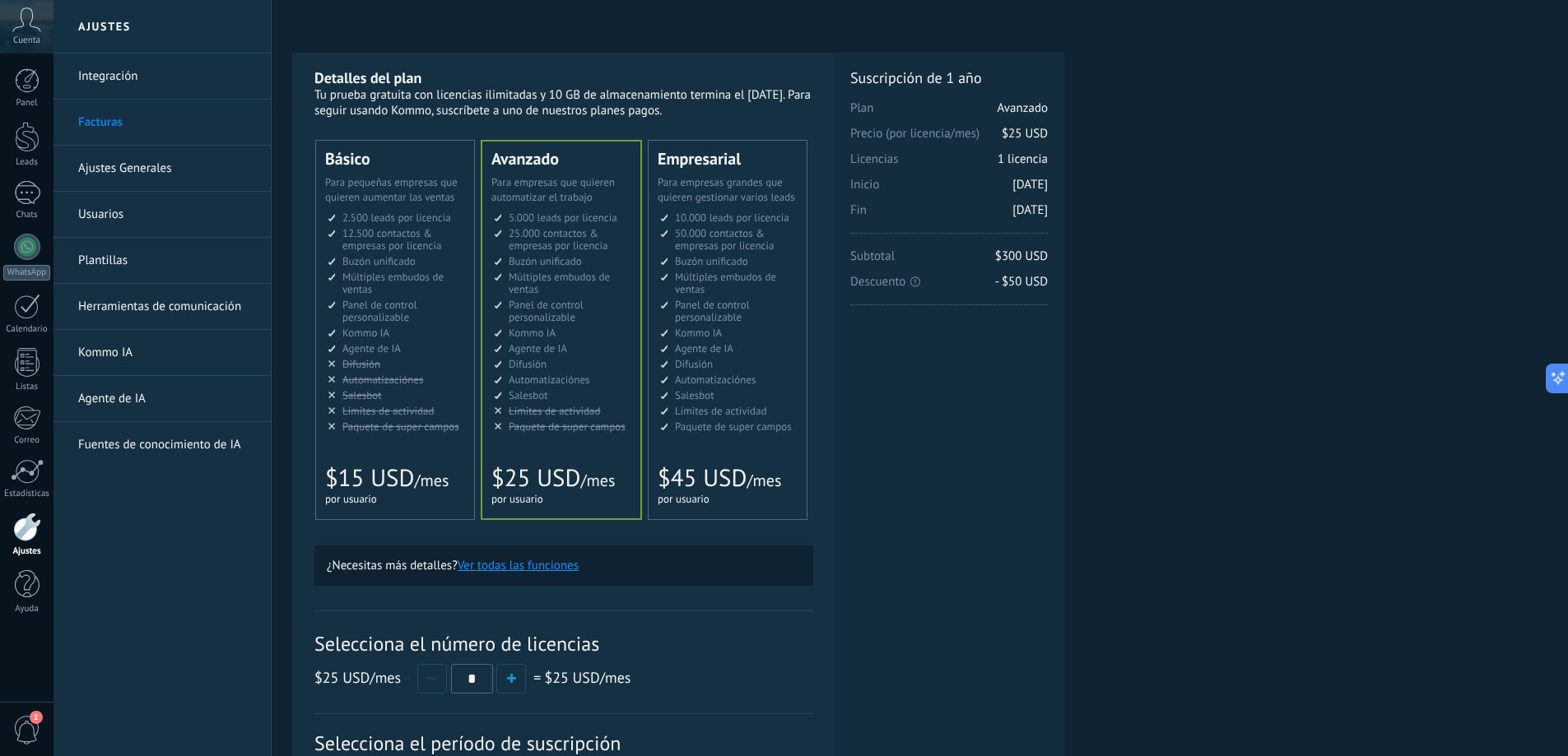
click at [454, 418] on ul "2.500 сделок на место 2.500 leads per seat 2.500 leads por licencia 添加线索和联系人 2.…" at bounding box center [396, 322] width 137 height 221
click at [516, 683] on button "button" at bounding box center [510, 678] width 30 height 30
drag, startPoint x: 516, startPoint y: 683, endPoint x: 529, endPoint y: 678, distance: 13.9
click at [516, 682] on button "button" at bounding box center [510, 678] width 30 height 30
type input "*"
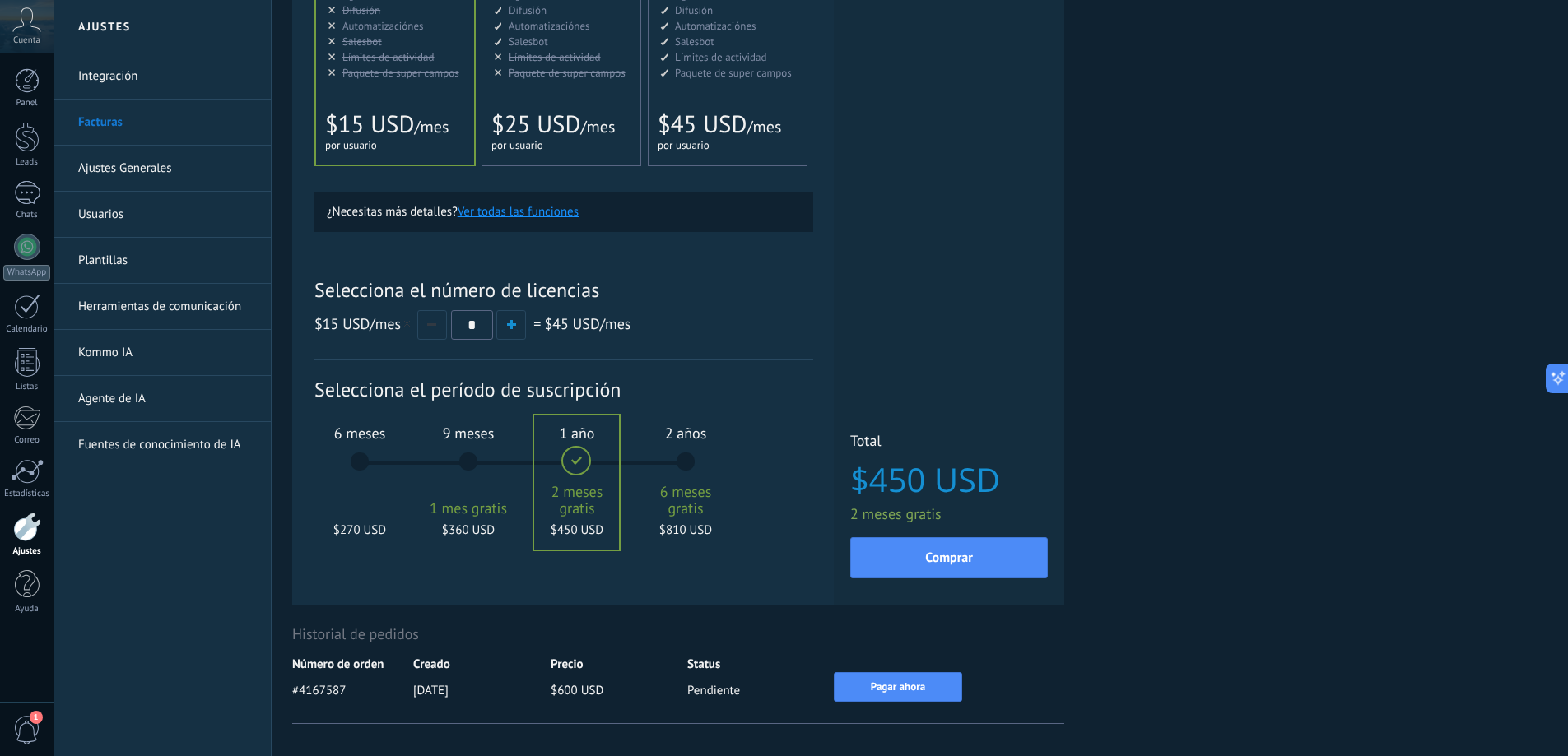
scroll to position [411, 0]
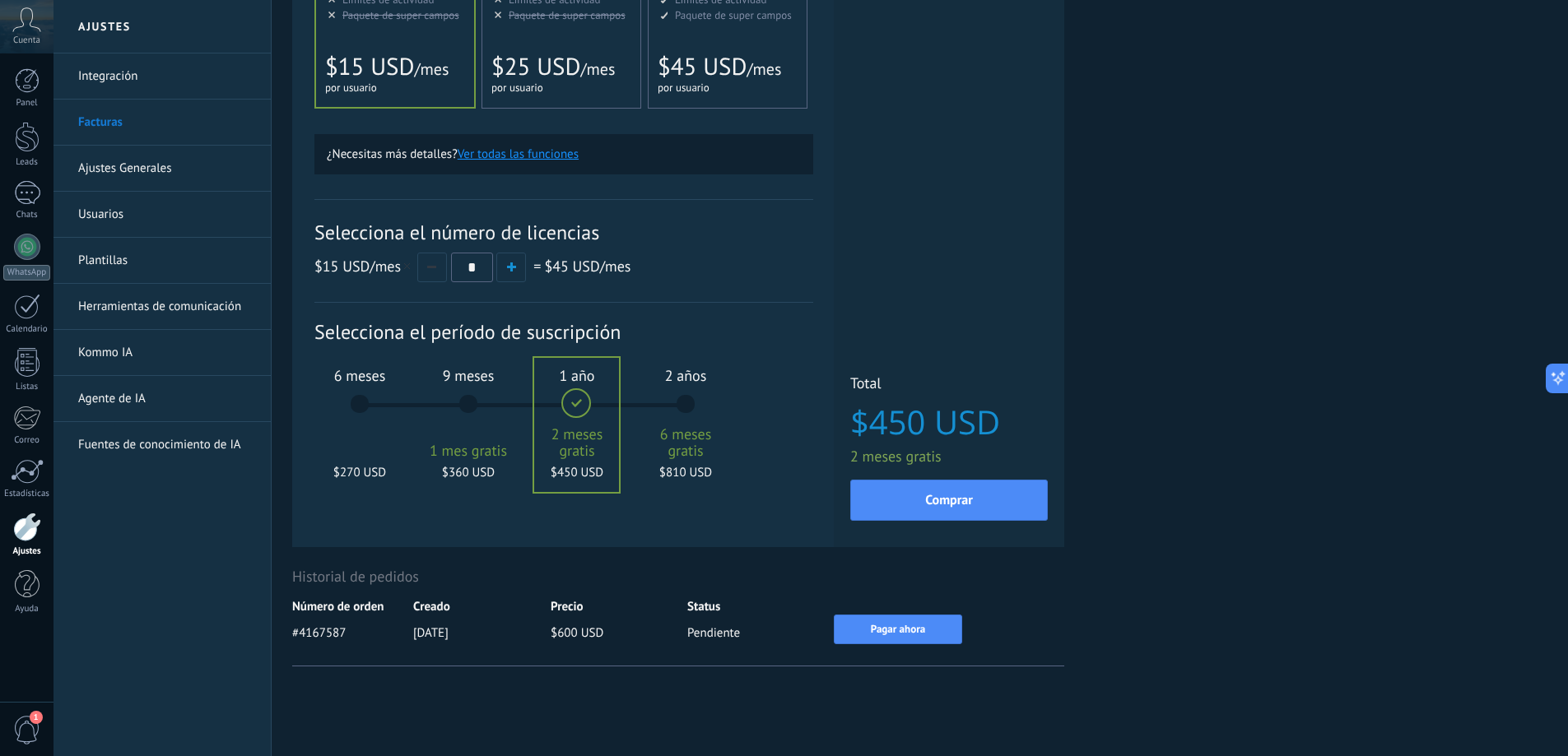
click at [485, 442] on span "1 mes gratis" at bounding box center [467, 450] width 89 height 16
click at [579, 420] on div "1 año 2 meses gratis $450 USD" at bounding box center [576, 412] width 89 height 116
click at [477, 422] on div "9 meses 1 mes gratis $360 USD" at bounding box center [467, 412] width 89 height 116
click at [369, 398] on div "6 meses $270 USD" at bounding box center [359, 412] width 89 height 116
drag, startPoint x: 459, startPoint y: 401, endPoint x: 468, endPoint y: 376, distance: 26.6
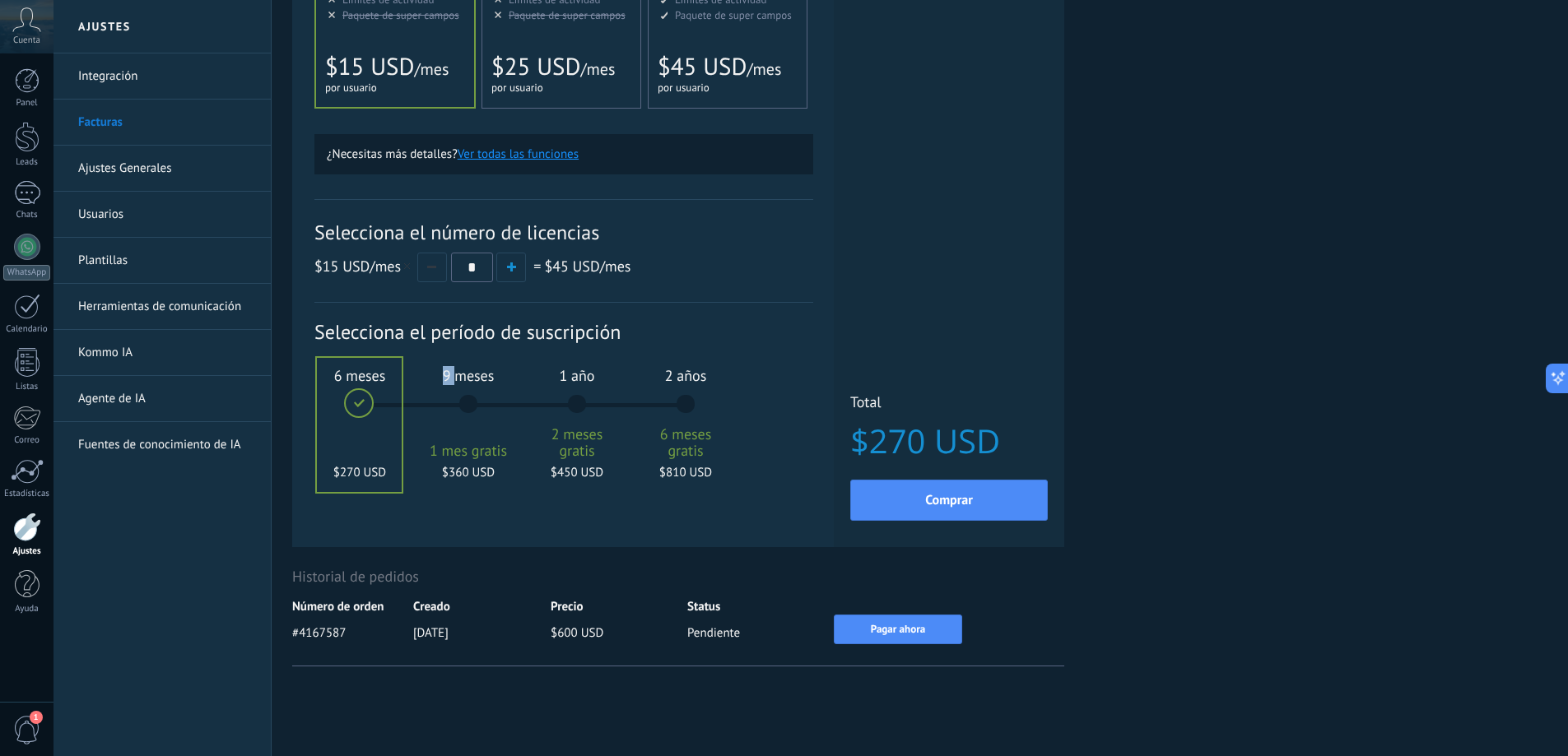
click at [461, 399] on div "9 meses 1 mes gratis $360 USD" at bounding box center [467, 412] width 89 height 116
click at [472, 398] on div "9 meses 1 mes gratis $200 USD" at bounding box center [467, 412] width 89 height 116
click at [516, 268] on button "button" at bounding box center [510, 267] width 30 height 30
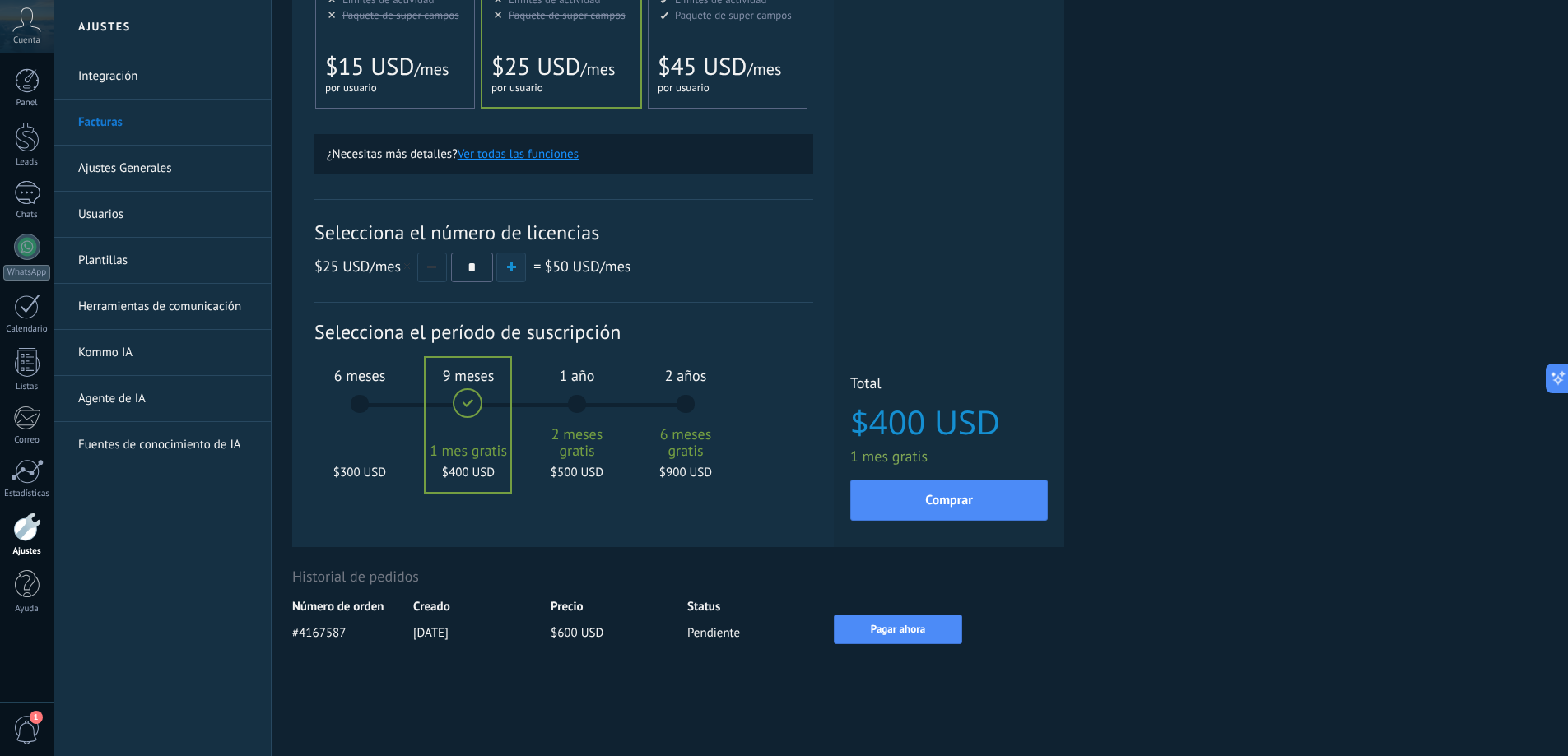
click at [516, 268] on button "button" at bounding box center [510, 267] width 30 height 30
type input "*"
click at [397, 56] on span "$15 USD" at bounding box center [369, 66] width 89 height 31
click at [1358, 285] on div "Detalles del plan Tu prueba gratuita con licencias ilimitadas y 10 GB de almace…" at bounding box center [919, 175] width 1255 height 1068
click at [1294, 199] on div "Detalles del plan Tu prueba gratuita con licencias ilimitadas y 10 GB de almace…" at bounding box center [919, 175] width 1255 height 1068
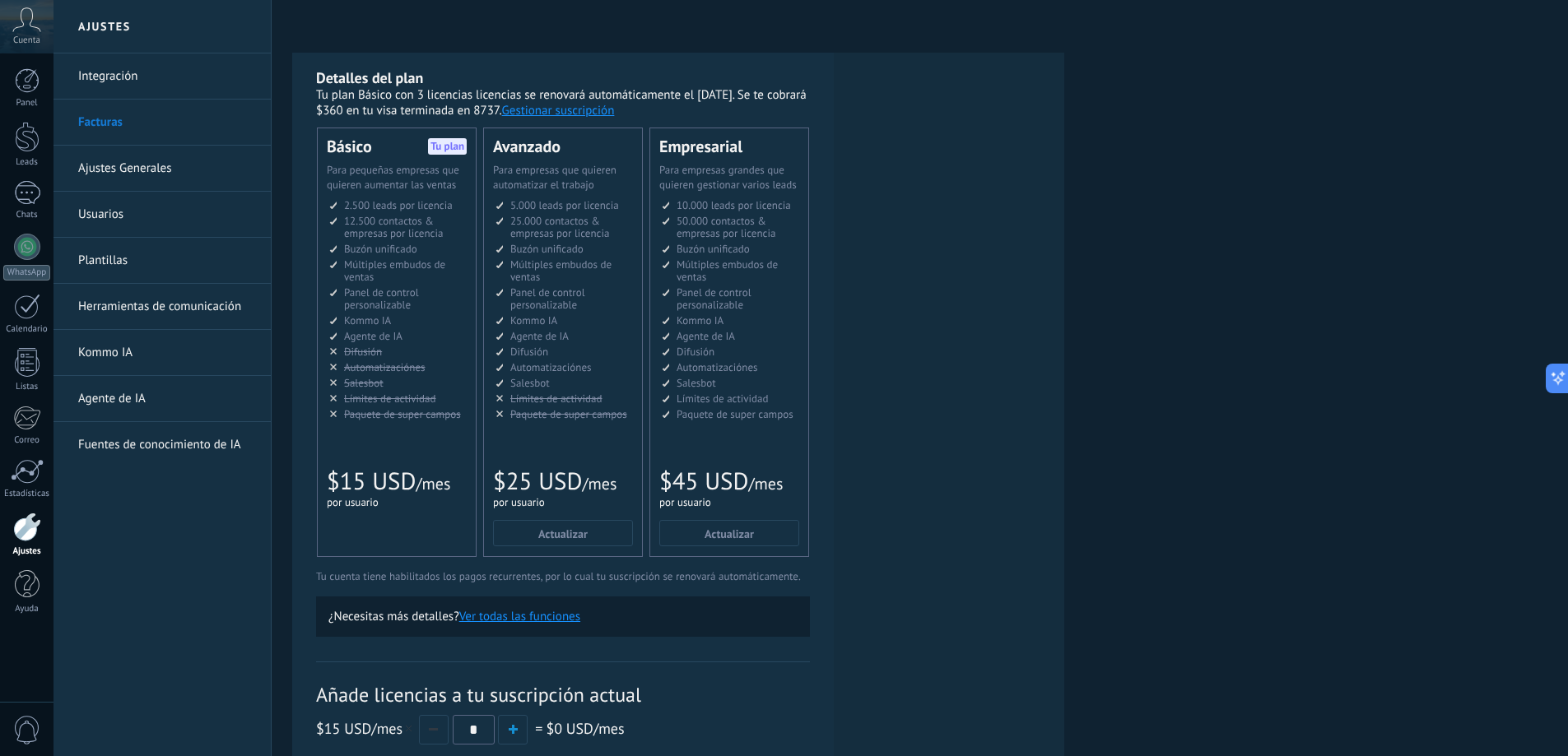
click at [117, 217] on link "Usuarios" at bounding box center [166, 215] width 176 height 46
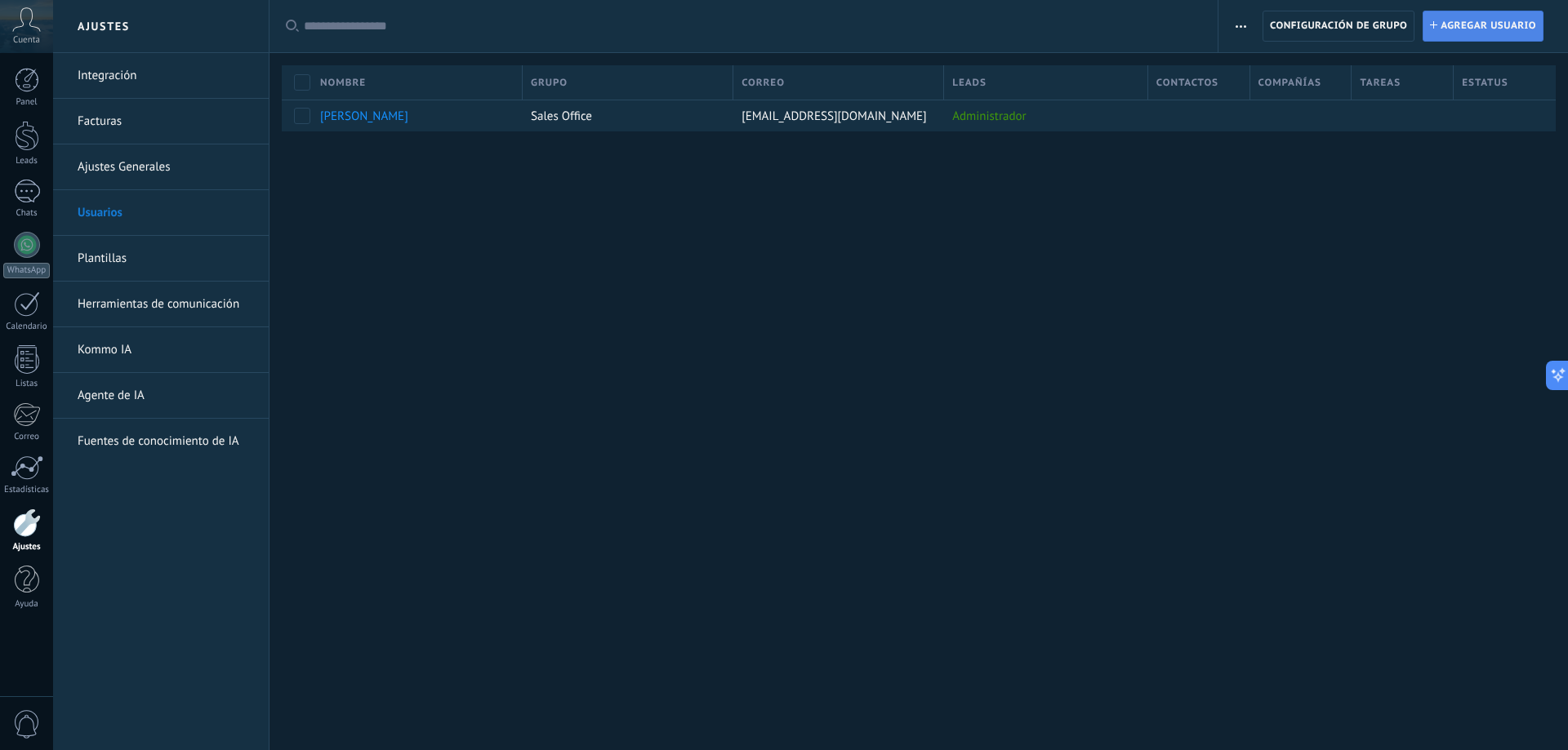
click at [1471, 33] on span "Agregar usuario" at bounding box center [1488, 26] width 96 height 29
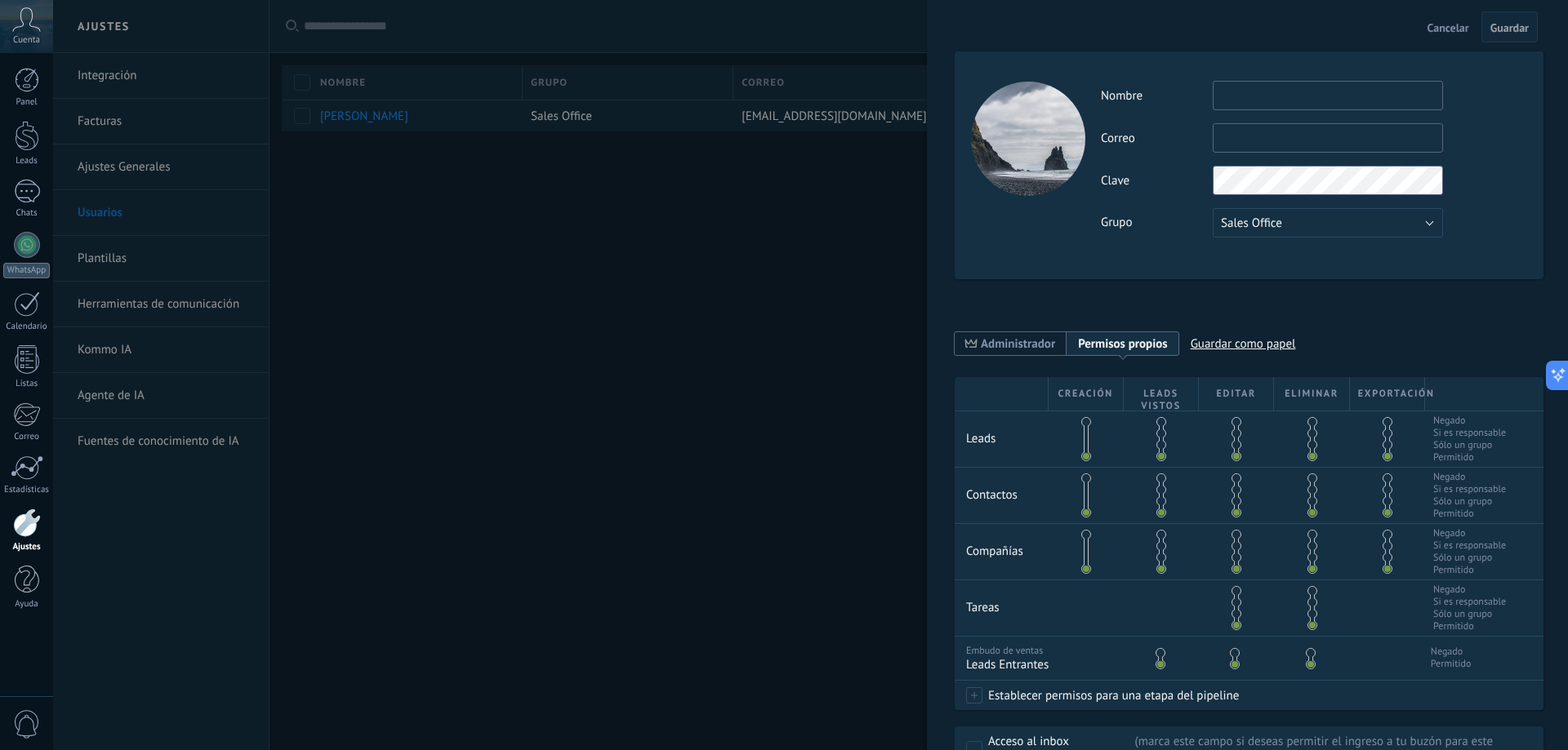
click at [1269, 98] on input "text" at bounding box center [1327, 95] width 230 height 29
type input "********"
click at [1263, 146] on input "text" at bounding box center [1327, 137] width 230 height 29
paste input "**********"
type input "**********"
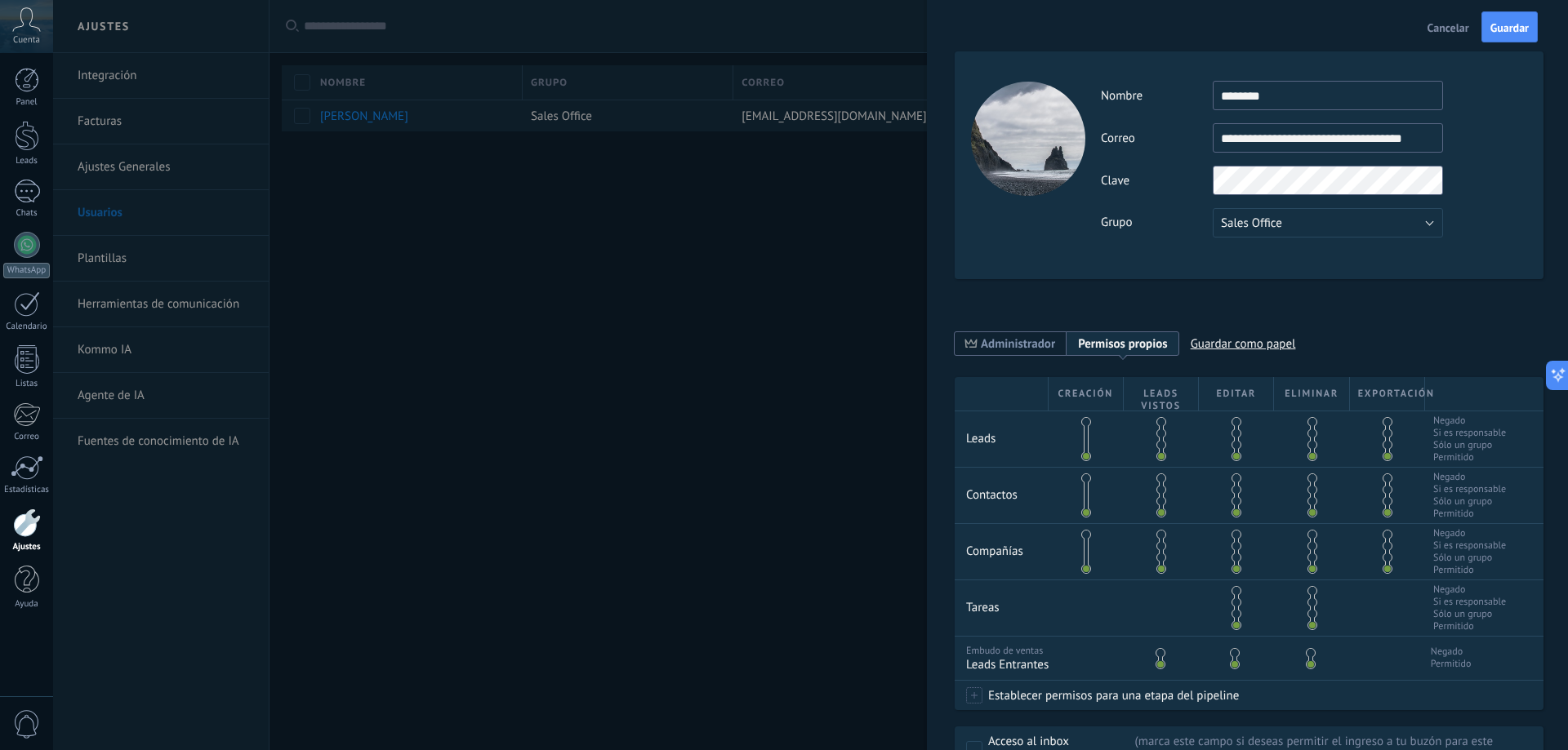
click at [1156, 190] on div "Clave" at bounding box center [1313, 180] width 426 height 29
click at [1514, 32] on span "Guardar" at bounding box center [1509, 27] width 39 height 11
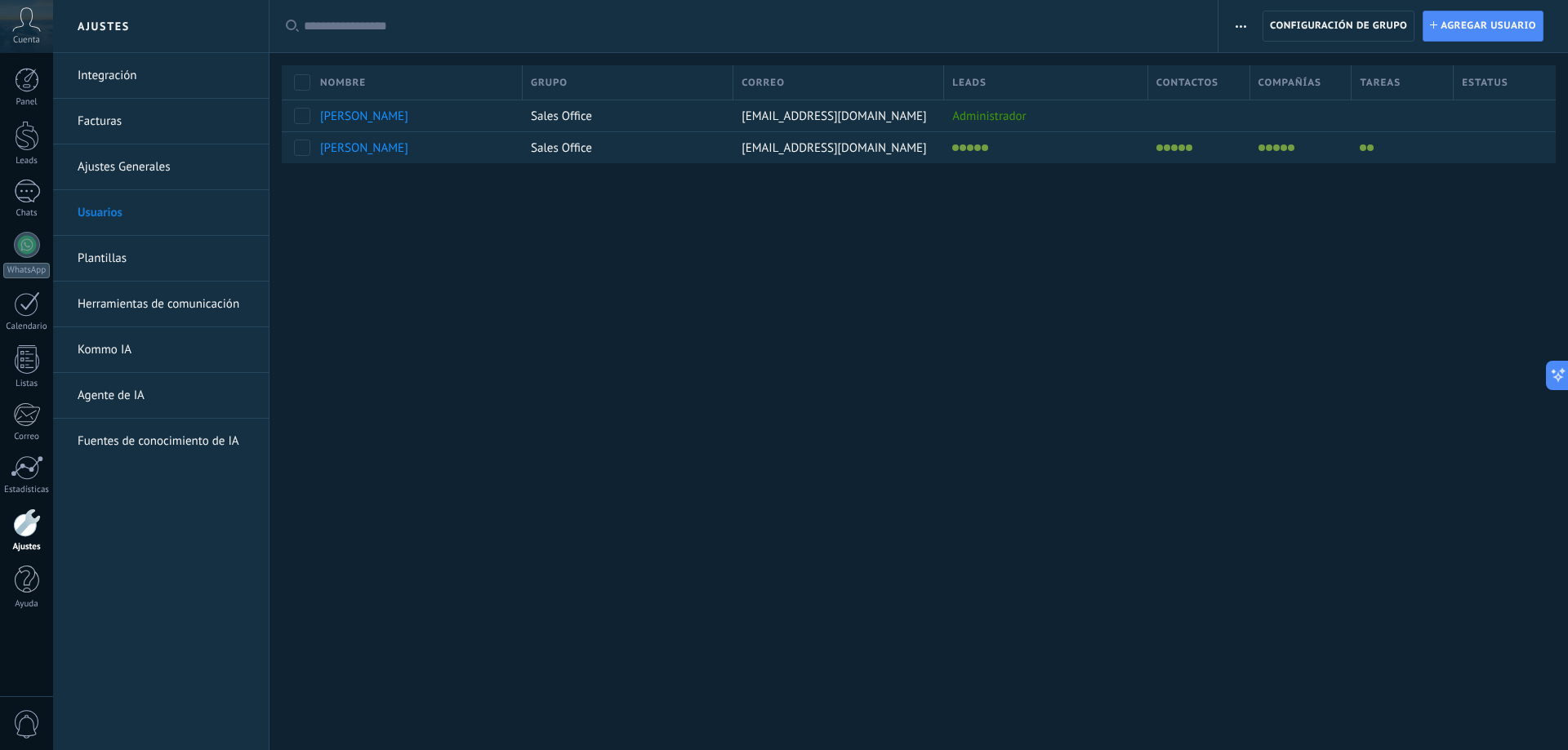
click at [939, 437] on div "Ajustes Integración Facturas Ajustes Generales Usuarios Plantillas Herramientas…" at bounding box center [810, 375] width 1515 height 750
click at [1458, 26] on span "Agregar usuario" at bounding box center [1488, 26] width 96 height 29
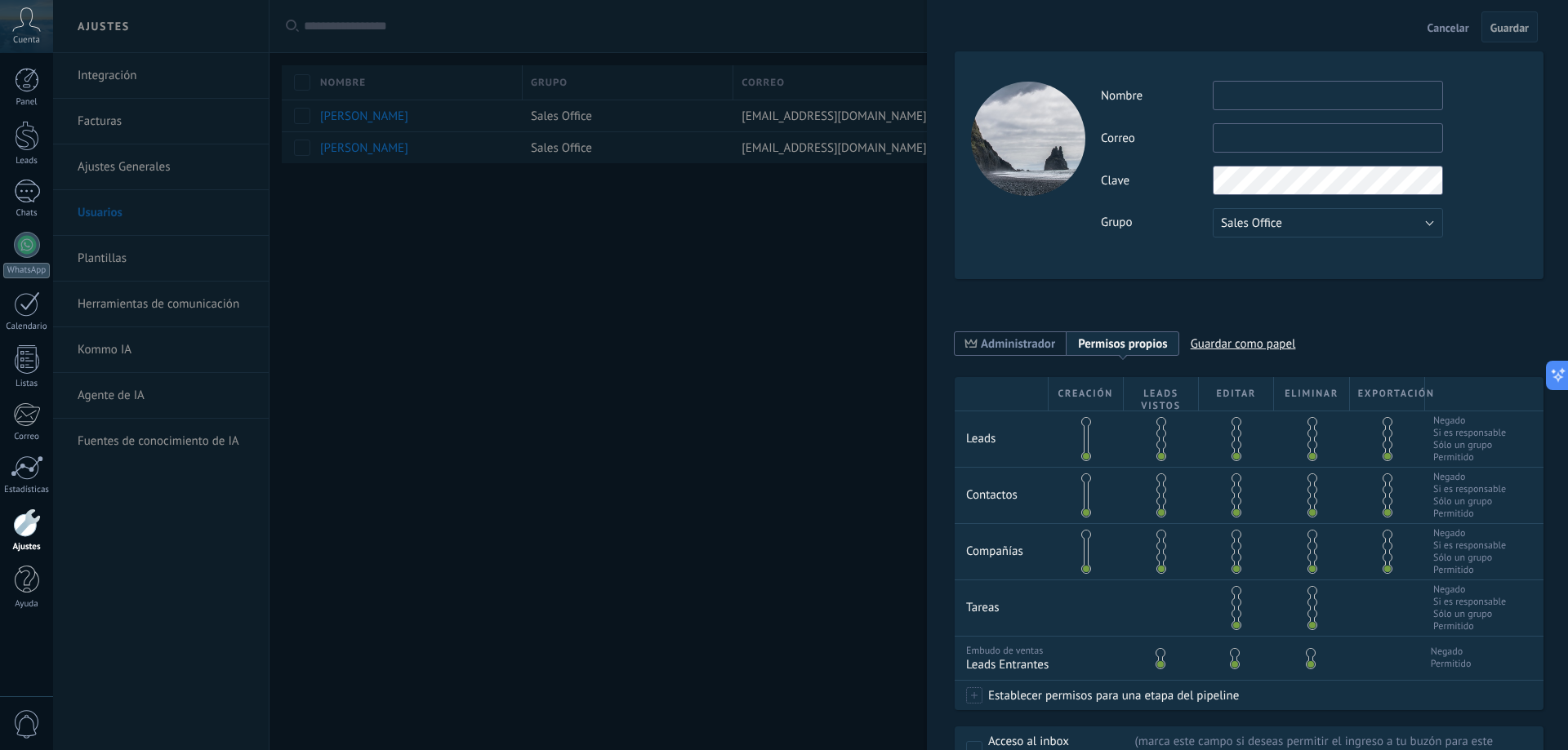
click at [1249, 98] on input "text" at bounding box center [1327, 95] width 230 height 29
type input "****"
click at [1277, 136] on input "text" at bounding box center [1327, 137] width 230 height 29
paste input "**********"
type input "**********"
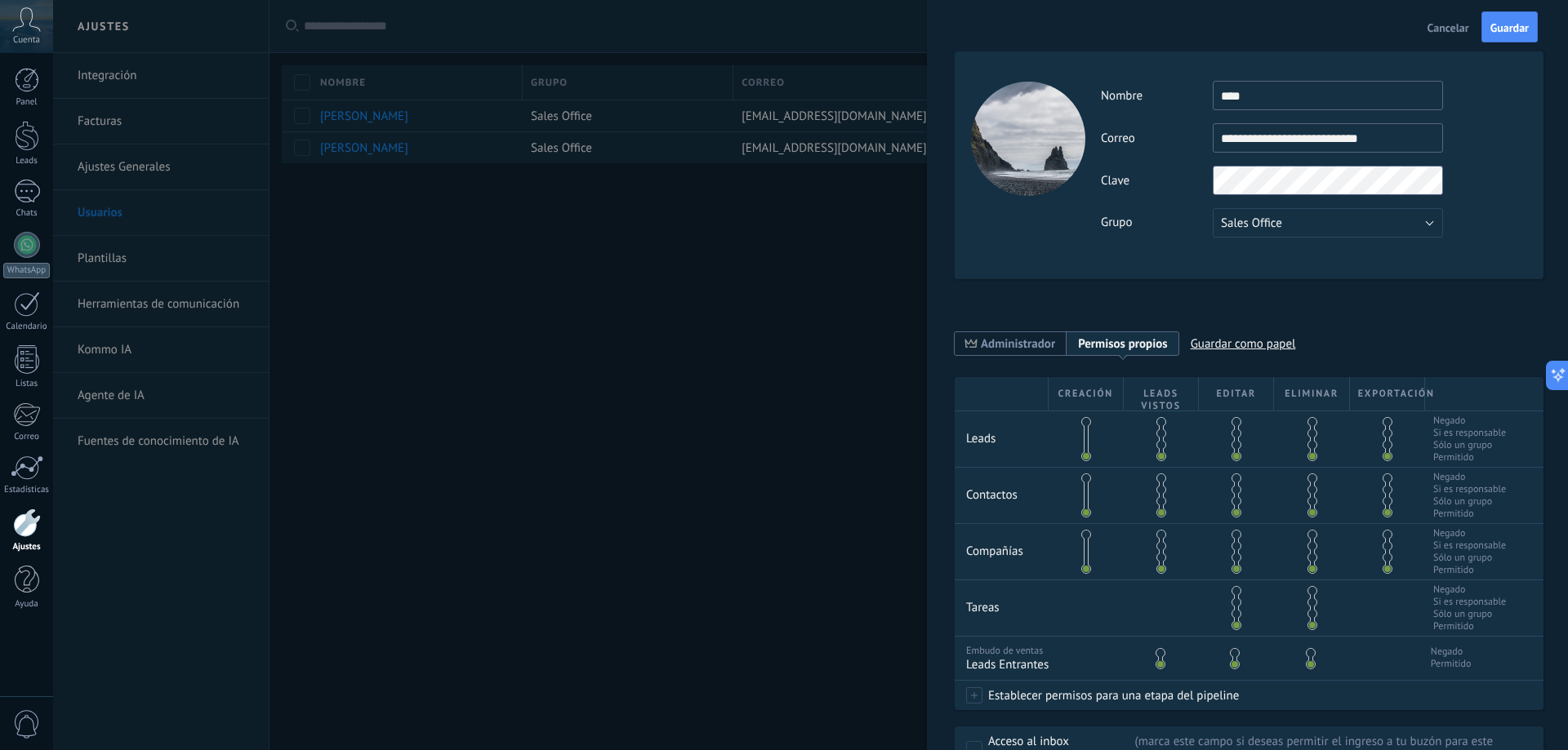
click at [1453, 166] on div "Clave" at bounding box center [1313, 180] width 426 height 29
click at [1365, 46] on div "Cancelar Guardar" at bounding box center [1246, 26] width 641 height 54
drag, startPoint x: 1336, startPoint y: 146, endPoint x: 1280, endPoint y: 115, distance: 64.0
click at [1198, 152] on div "**********" at bounding box center [1313, 159] width 426 height 157
click at [1492, 20] on button "Guardar" at bounding box center [1509, 26] width 57 height 31
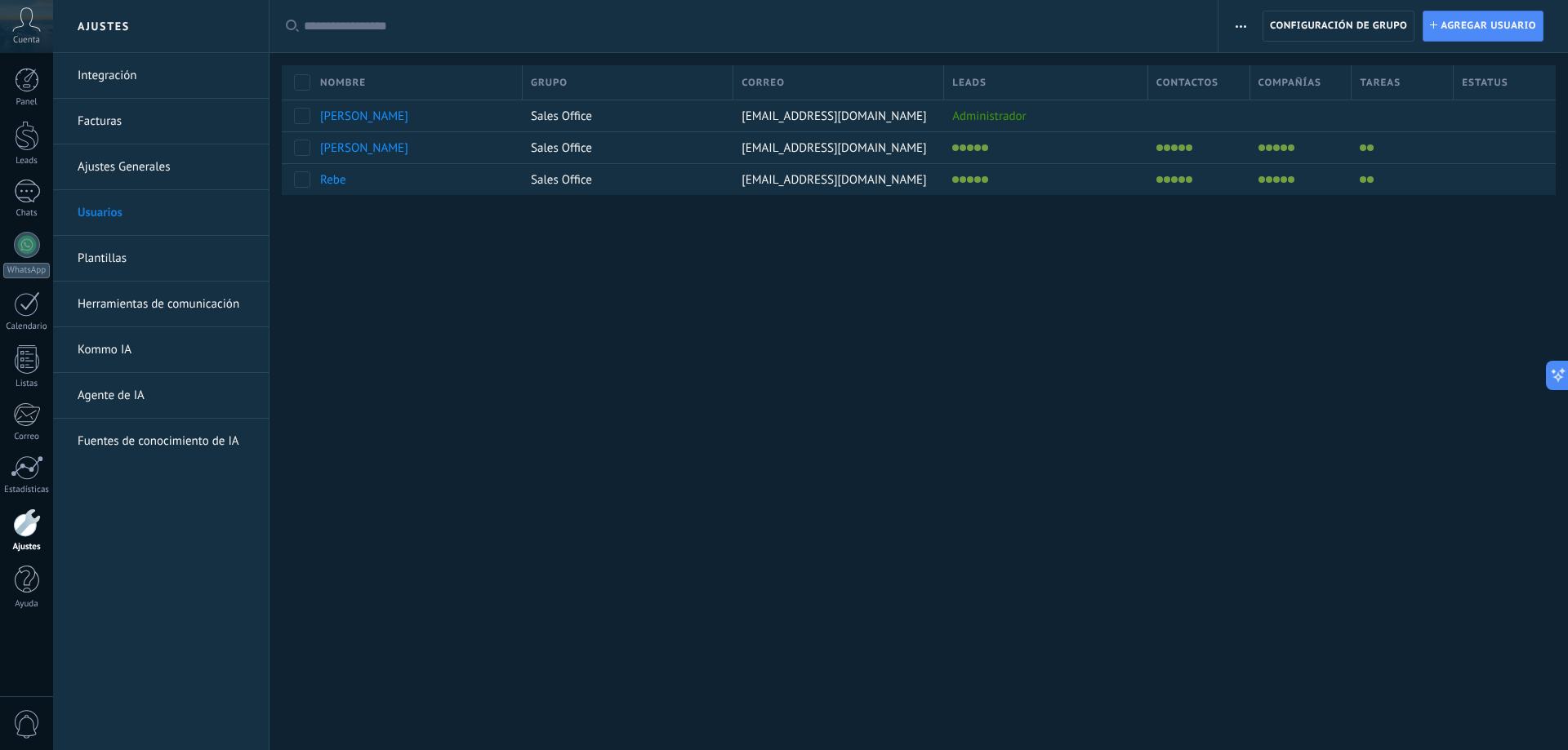
click at [655, 416] on div "Ajustes Integración Facturas Ajustes Generales Usuarios Plantillas Herramientas…" at bounding box center [810, 375] width 1515 height 750
click at [948, 413] on div "Ajustes Integración Facturas Ajustes Generales Usuarios Plantillas Herramientas…" at bounding box center [810, 375] width 1515 height 750
click at [22, 252] on div at bounding box center [27, 245] width 26 height 26
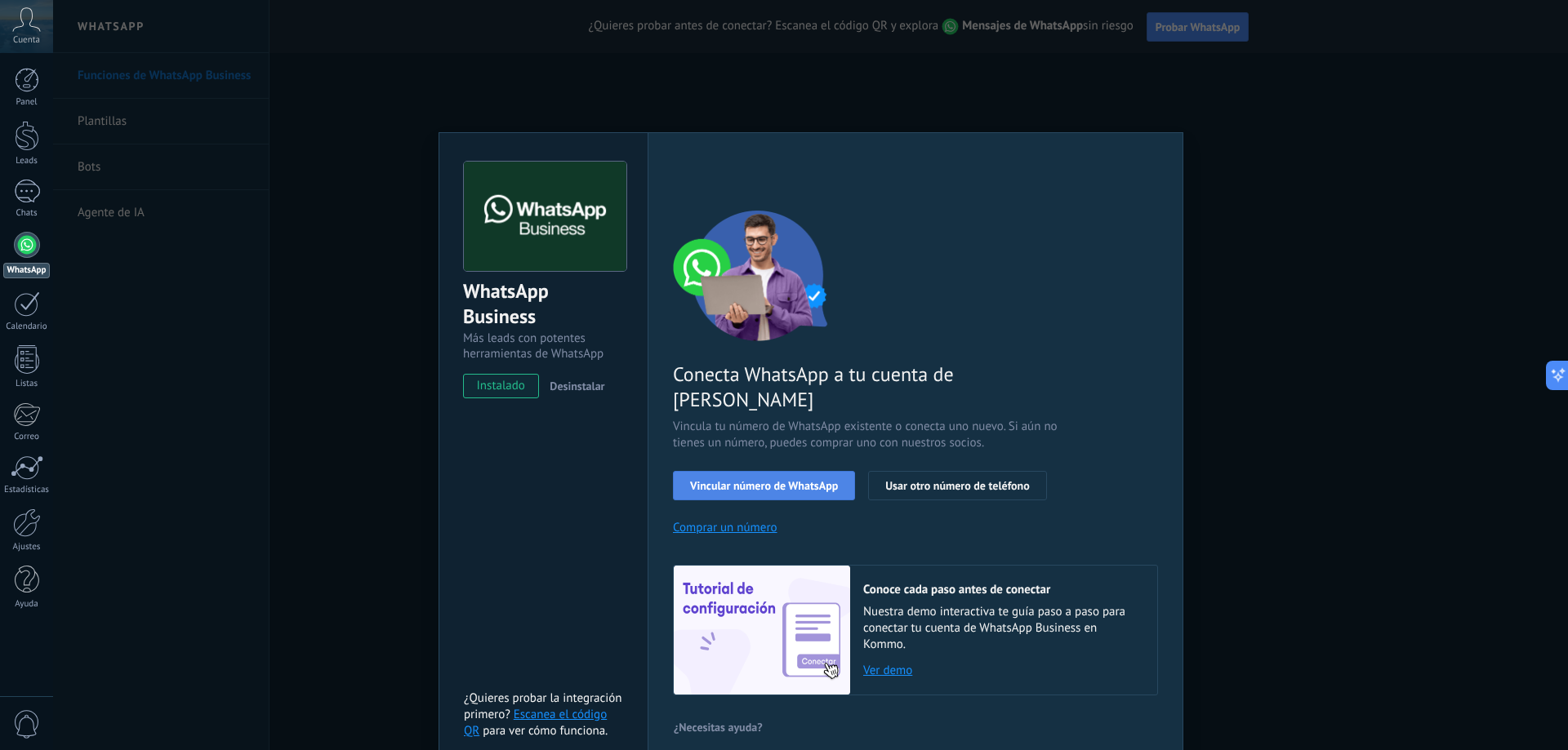
click at [788, 471] on button "Vincular número de WhatsApp" at bounding box center [764, 485] width 182 height 29
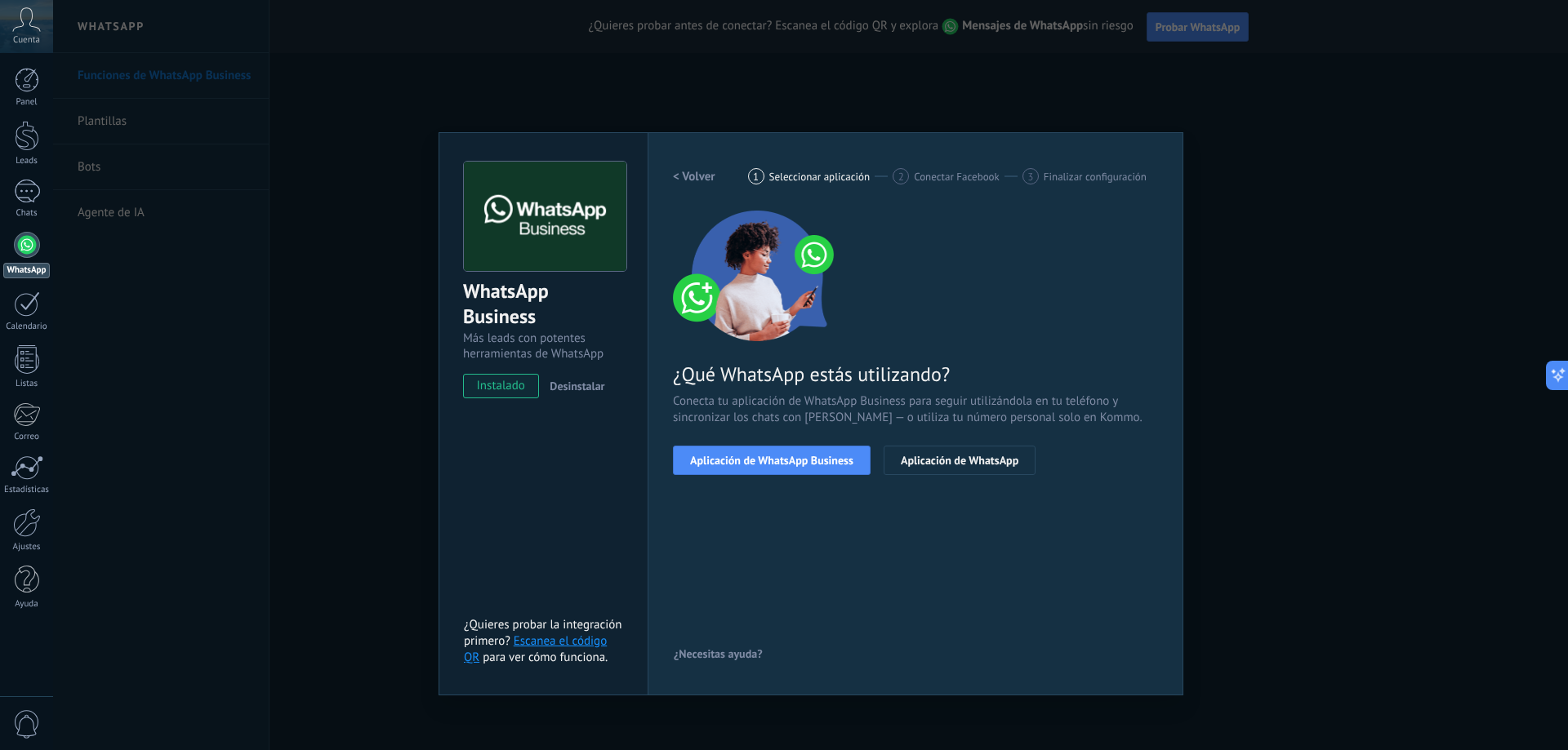
click at [788, 467] on button "Aplicación de WhatsApp Business" at bounding box center [771, 460] width 198 height 29
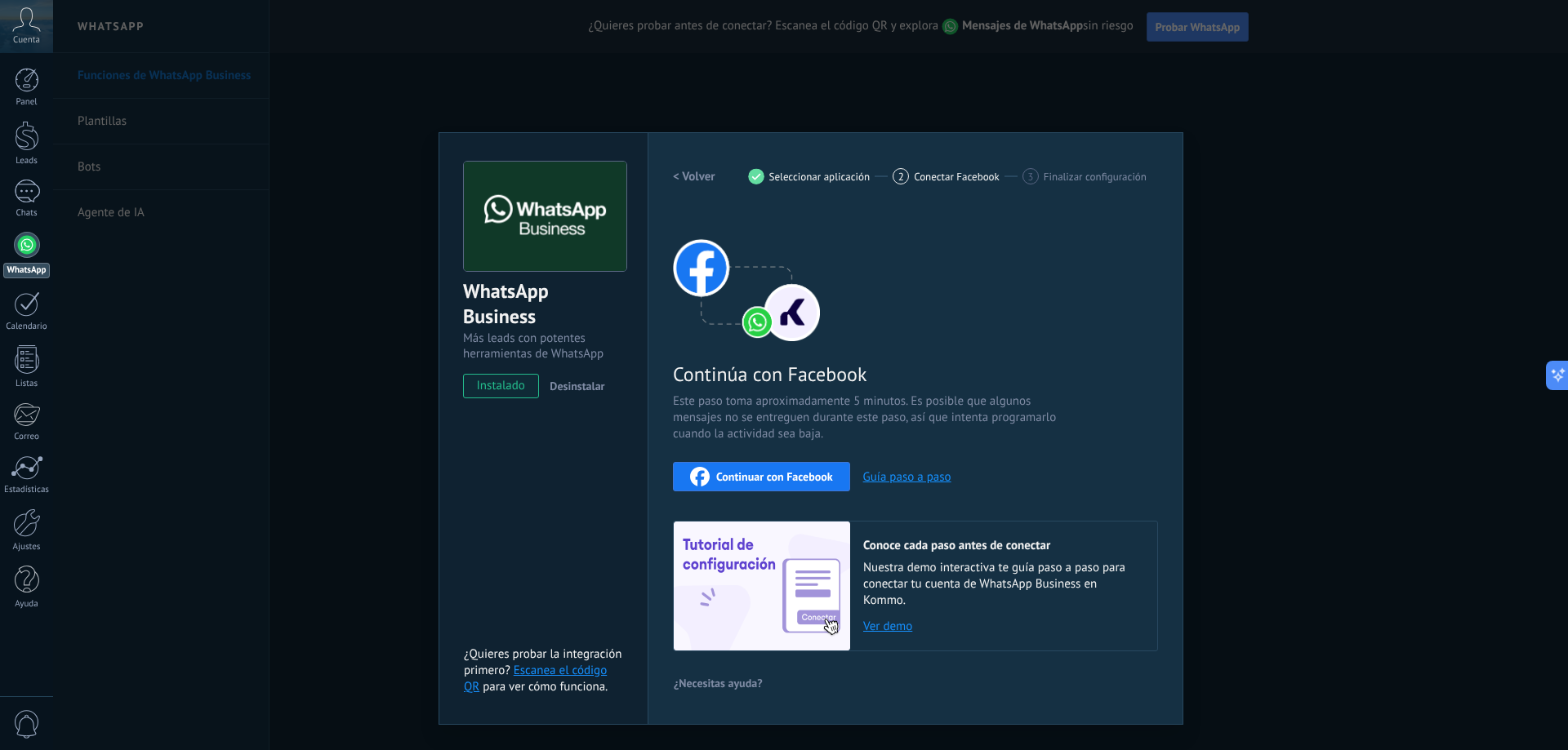
click at [787, 479] on span "Continuar con Facebook" at bounding box center [774, 477] width 116 height 11
click at [737, 465] on button "Continuar con Facebook" at bounding box center [761, 476] width 177 height 29
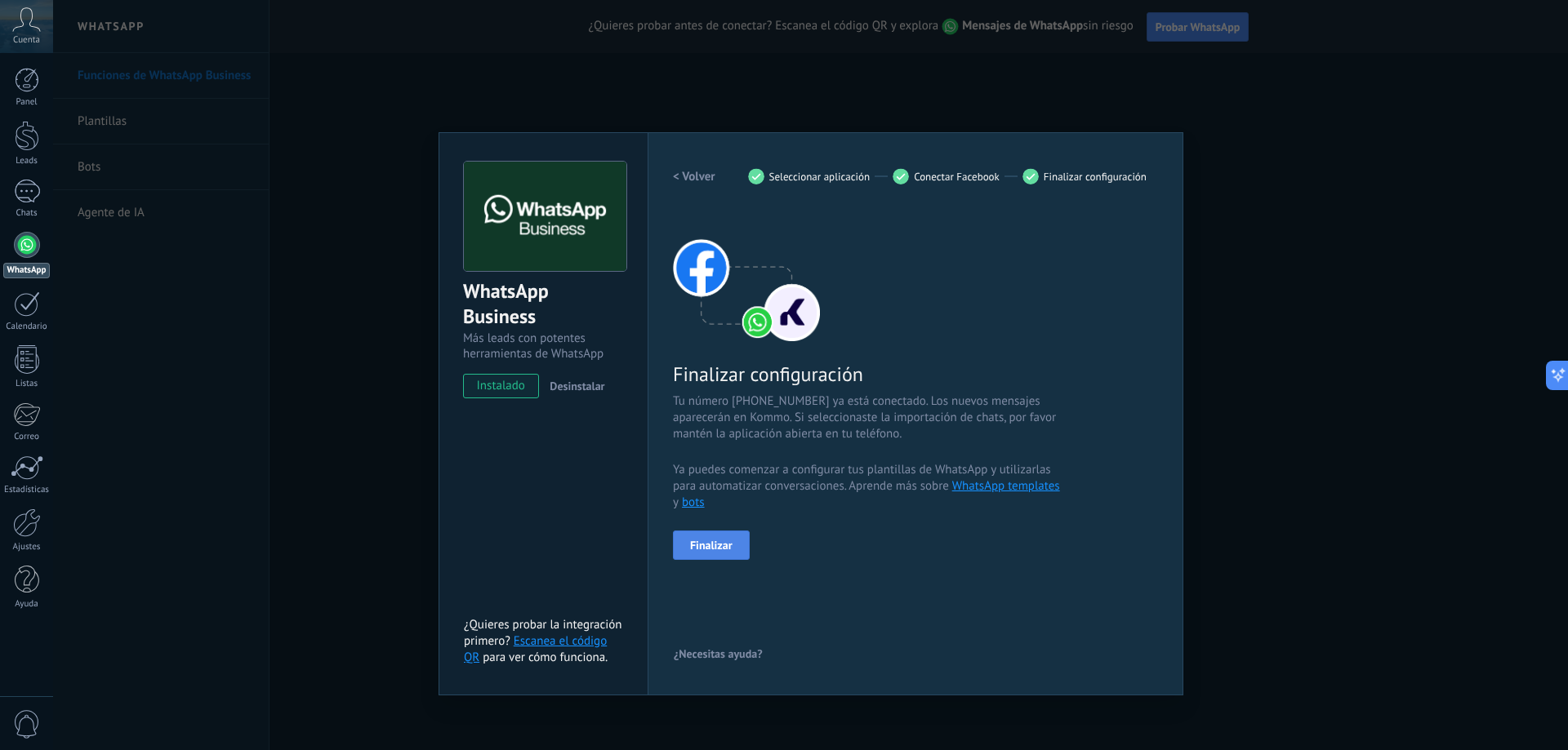
click at [718, 548] on span "Finalizar" at bounding box center [711, 545] width 43 height 11
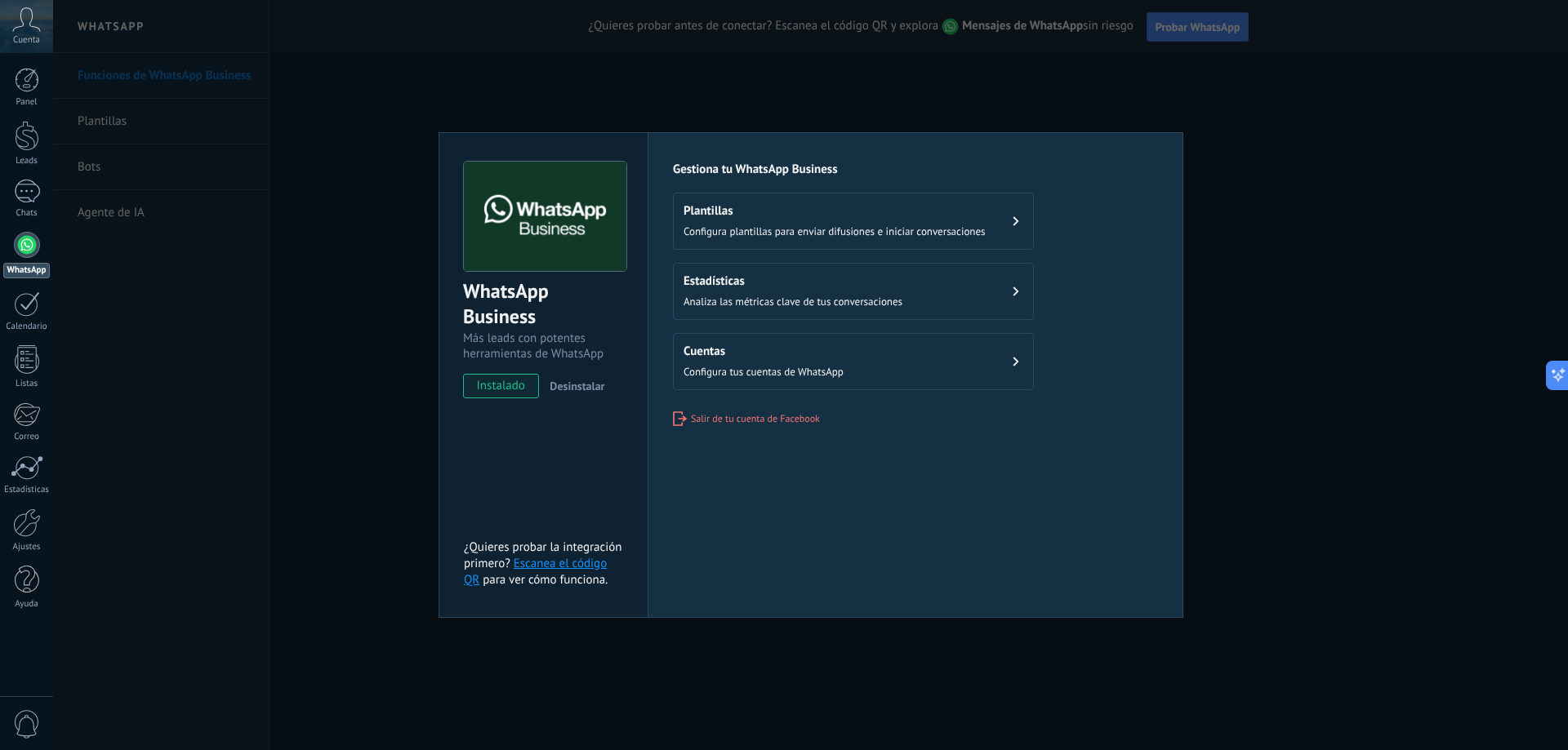
click at [1261, 476] on div "WhatsApp Business Más leads con potentes herramientas de WhatsApp instalado Des…" at bounding box center [810, 375] width 1515 height 750
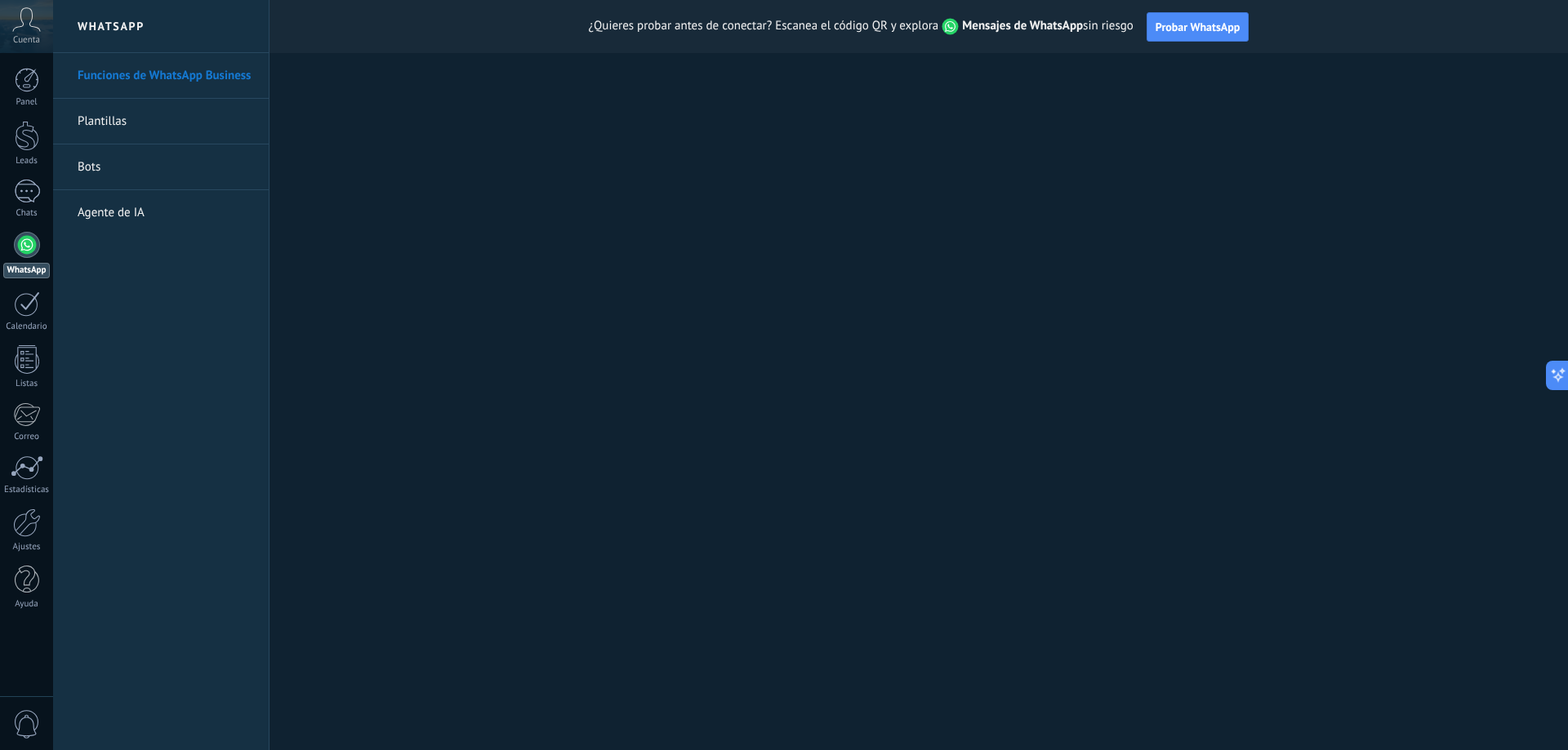
click at [30, 248] on div at bounding box center [27, 245] width 26 height 26
click at [29, 77] on div at bounding box center [27, 80] width 25 height 25
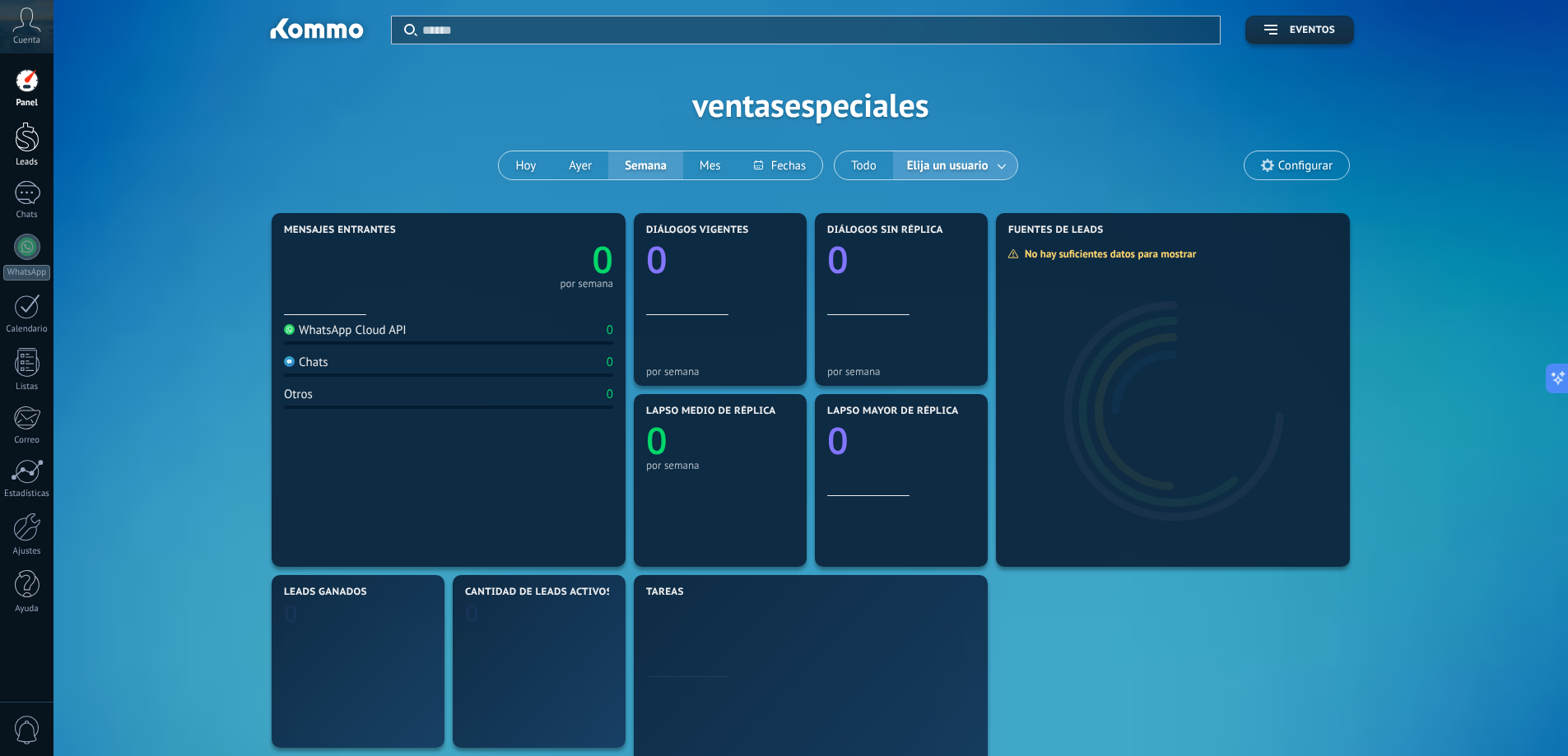
click at [27, 147] on div at bounding box center [28, 137] width 25 height 31
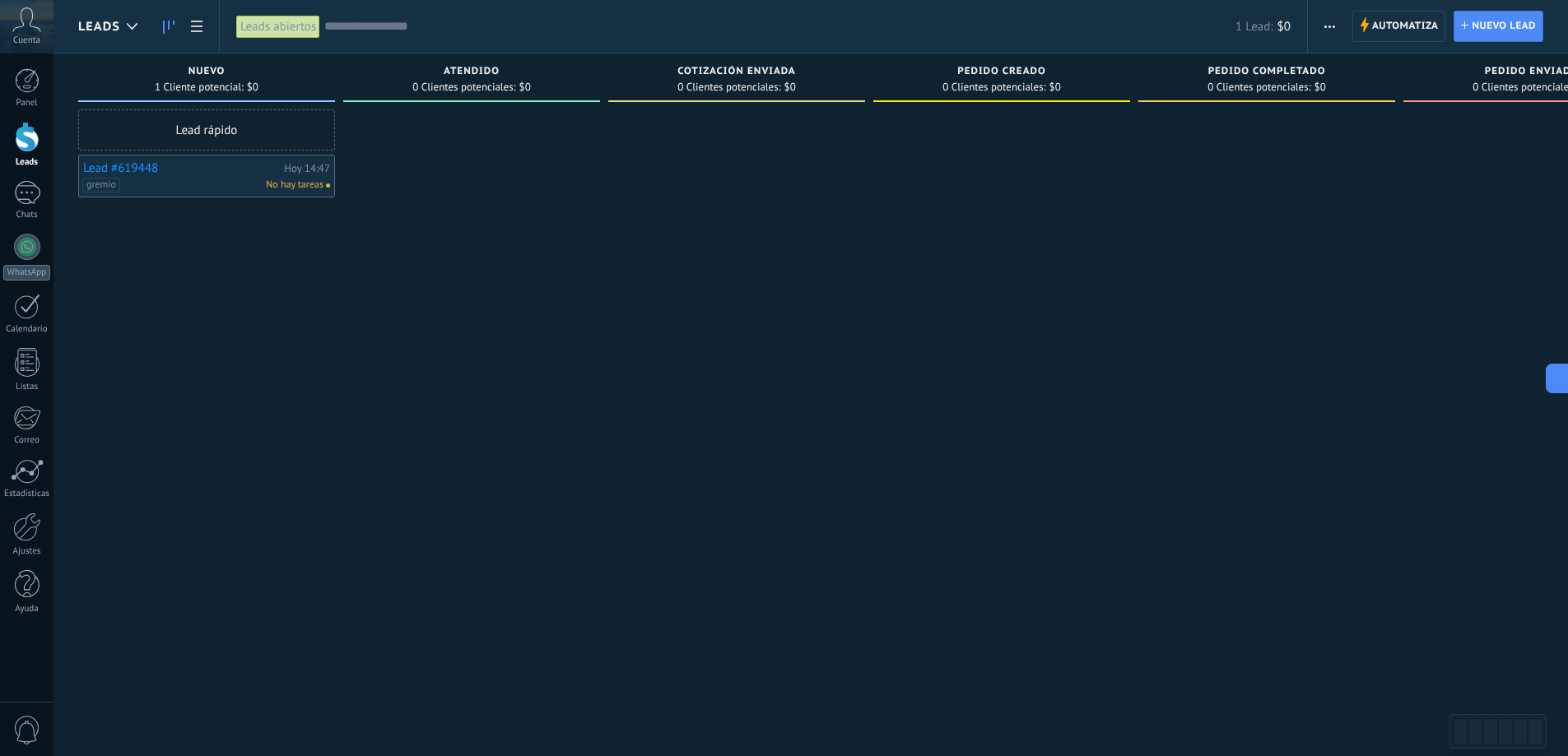
click at [165, 172] on link "Lead #619448" at bounding box center [181, 168] width 196 height 14
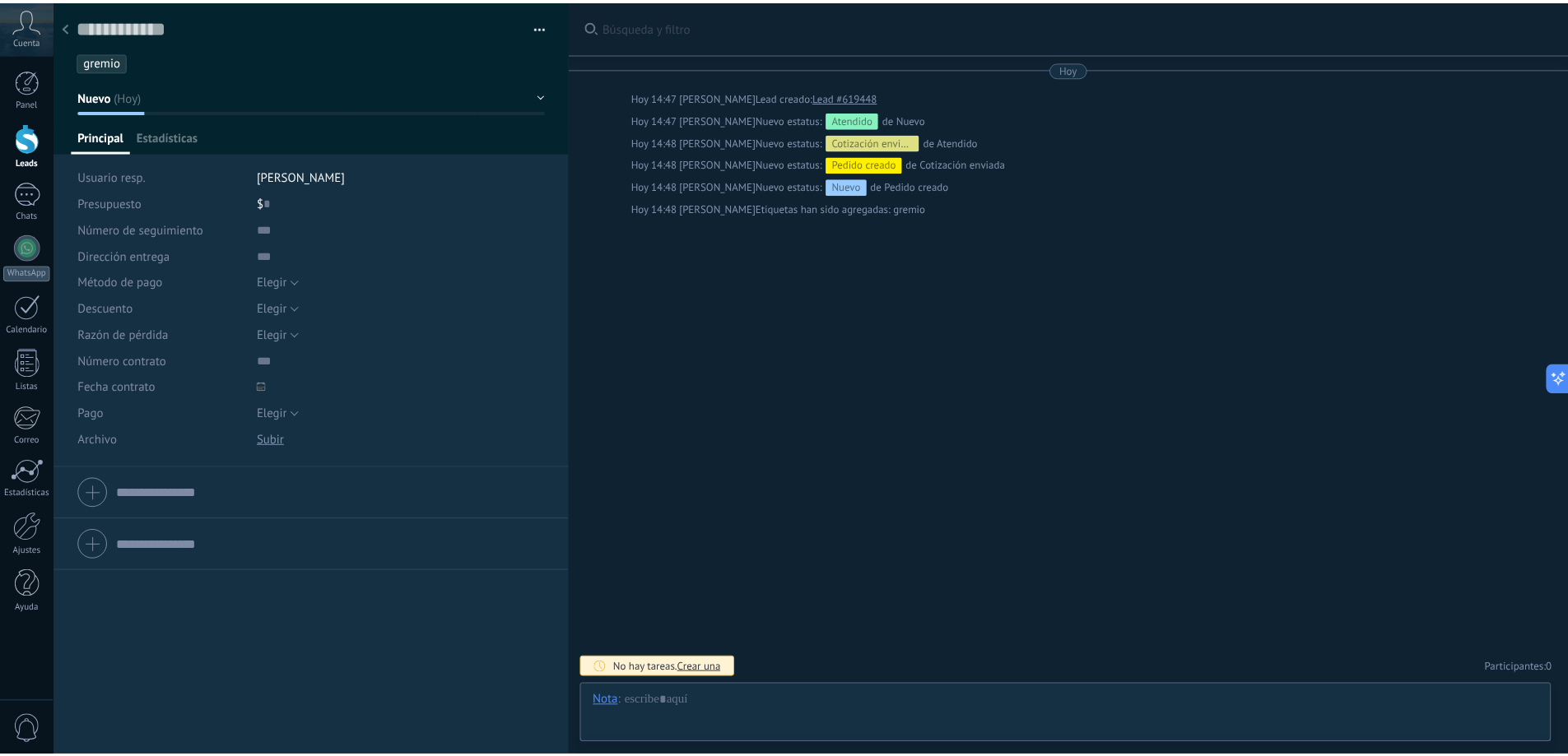
scroll to position [25, 0]
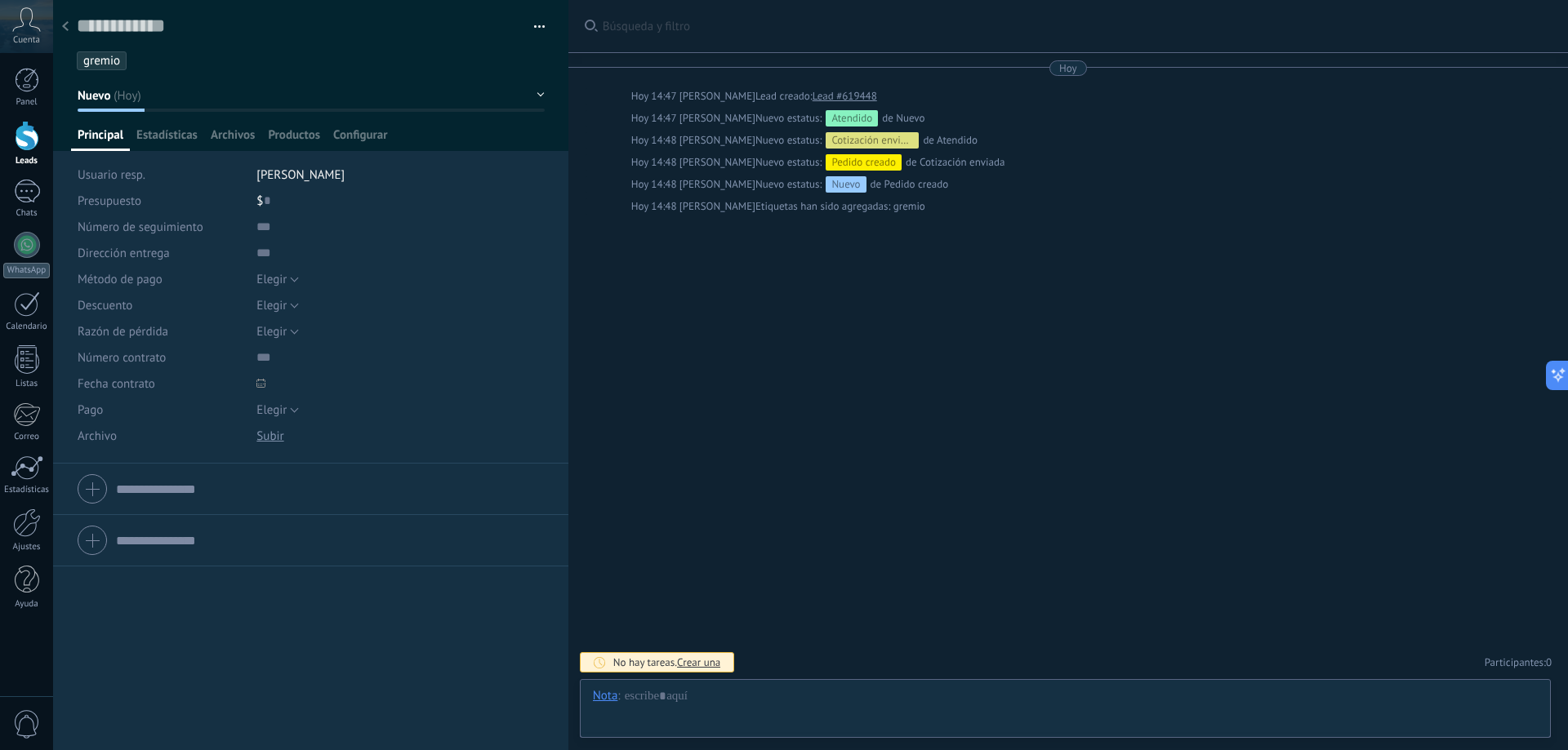
click at [531, 23] on button "button" at bounding box center [533, 27] width 24 height 25
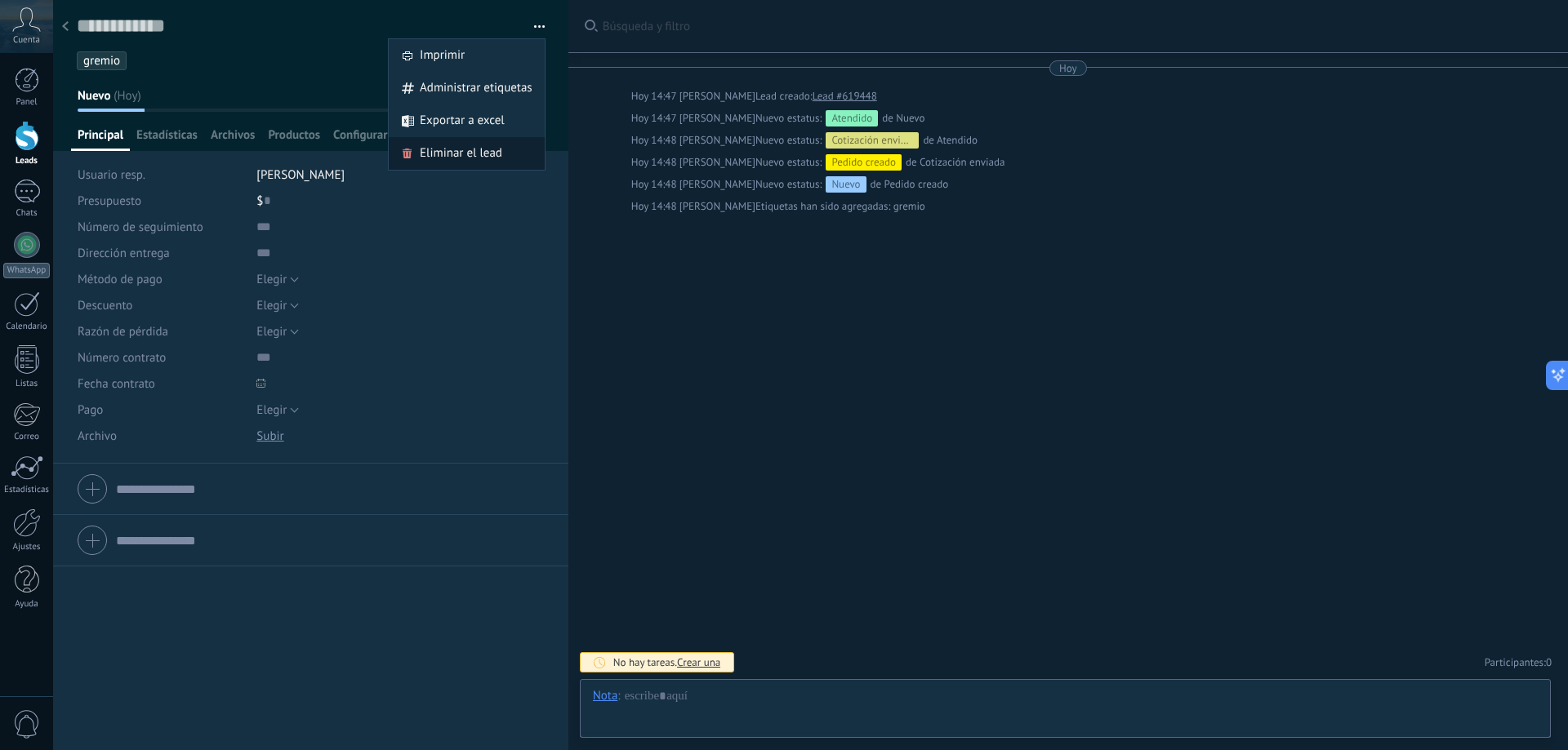
click at [474, 155] on span "Eliminar el lead" at bounding box center [460, 153] width 82 height 33
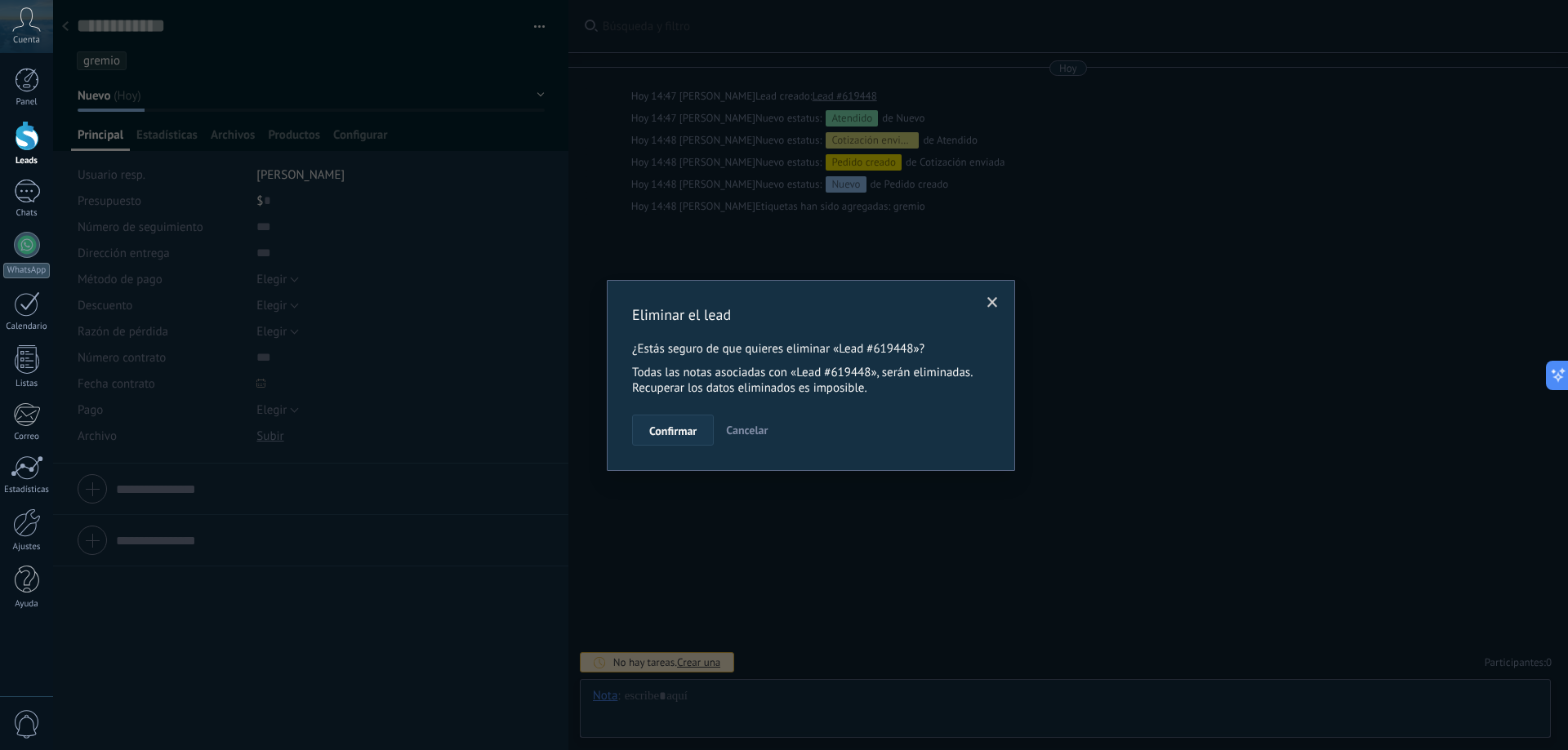
click at [665, 437] on span "Confirmar" at bounding box center [673, 431] width 47 height 11
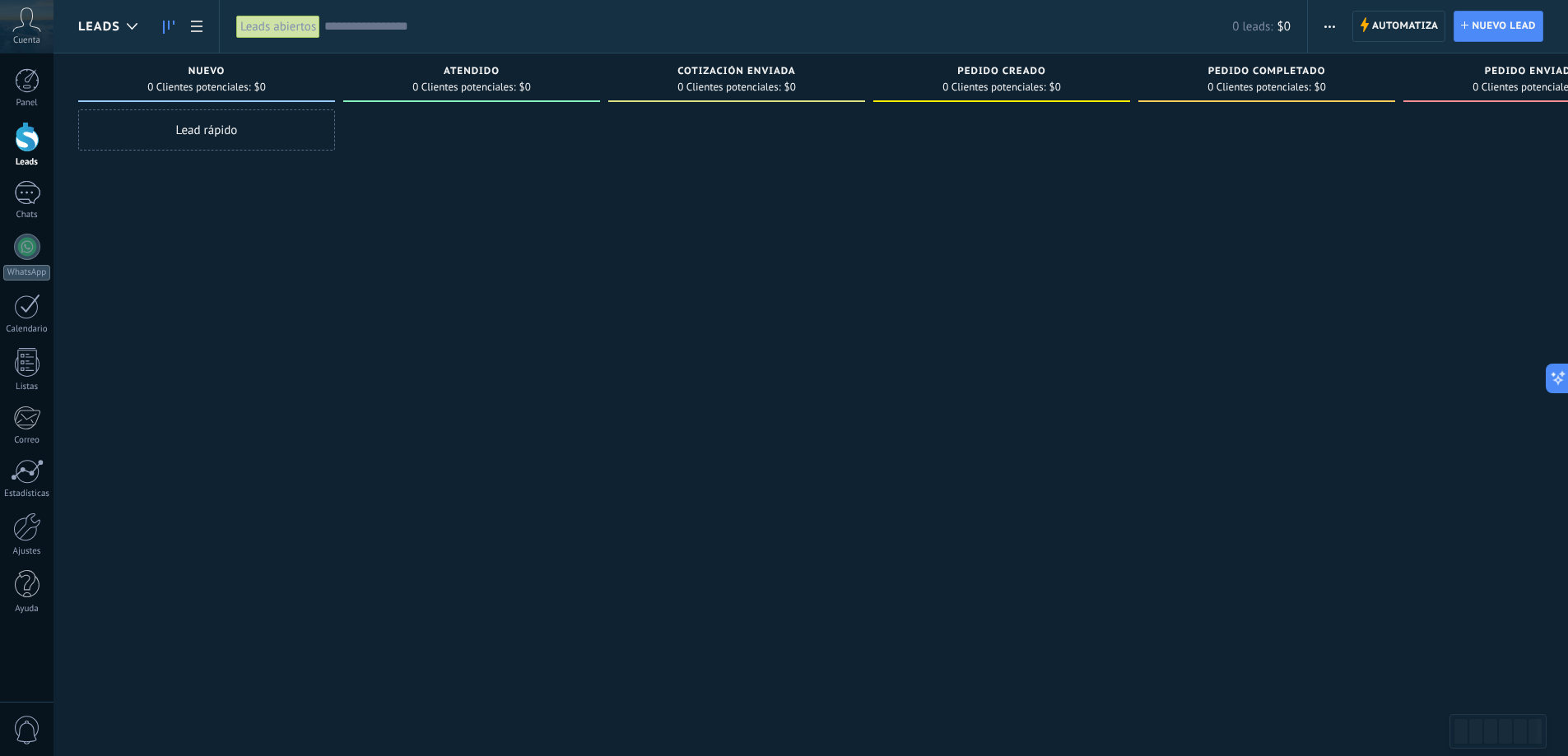
click at [147, 283] on div "Lead rápido" at bounding box center [206, 380] width 257 height 541
click at [199, 255] on div "Lead rápido" at bounding box center [206, 380] width 257 height 541
